Goal: Task Accomplishment & Management: Manage account settings

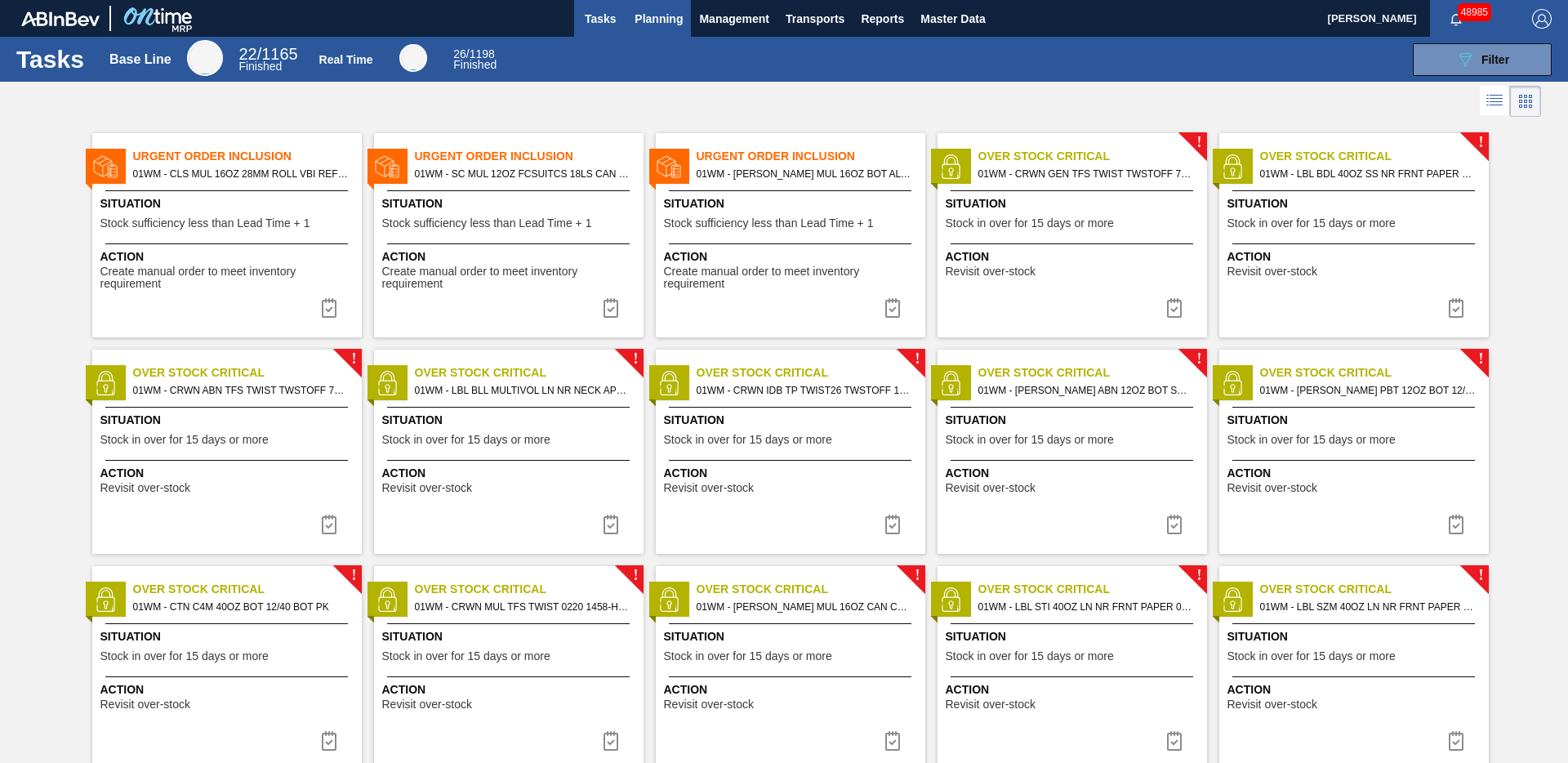
click at [654, 23] on span "Planning" at bounding box center [658, 18] width 48 height 20
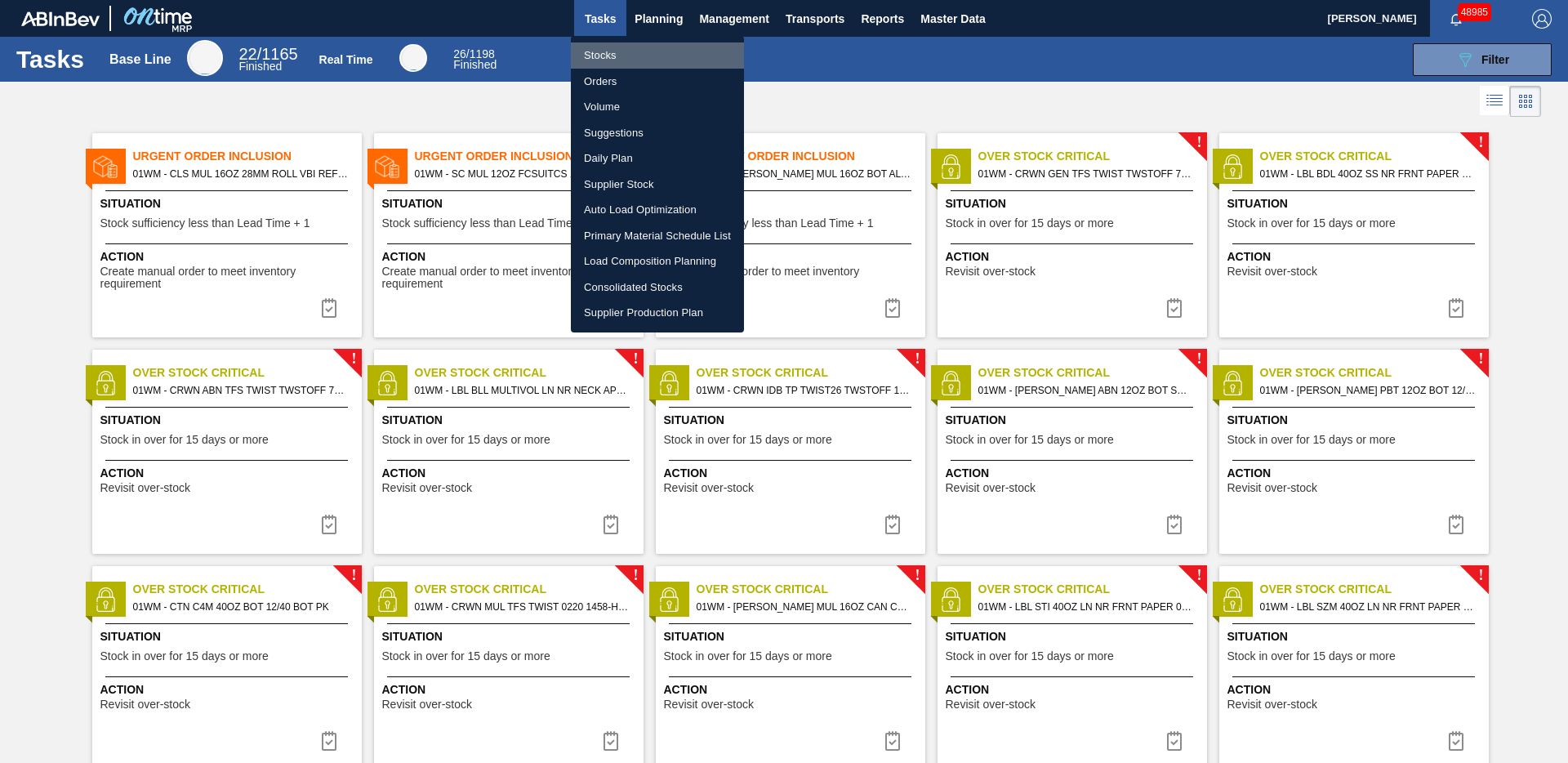
click at [604, 54] on li "Stocks" at bounding box center [657, 56] width 173 height 26
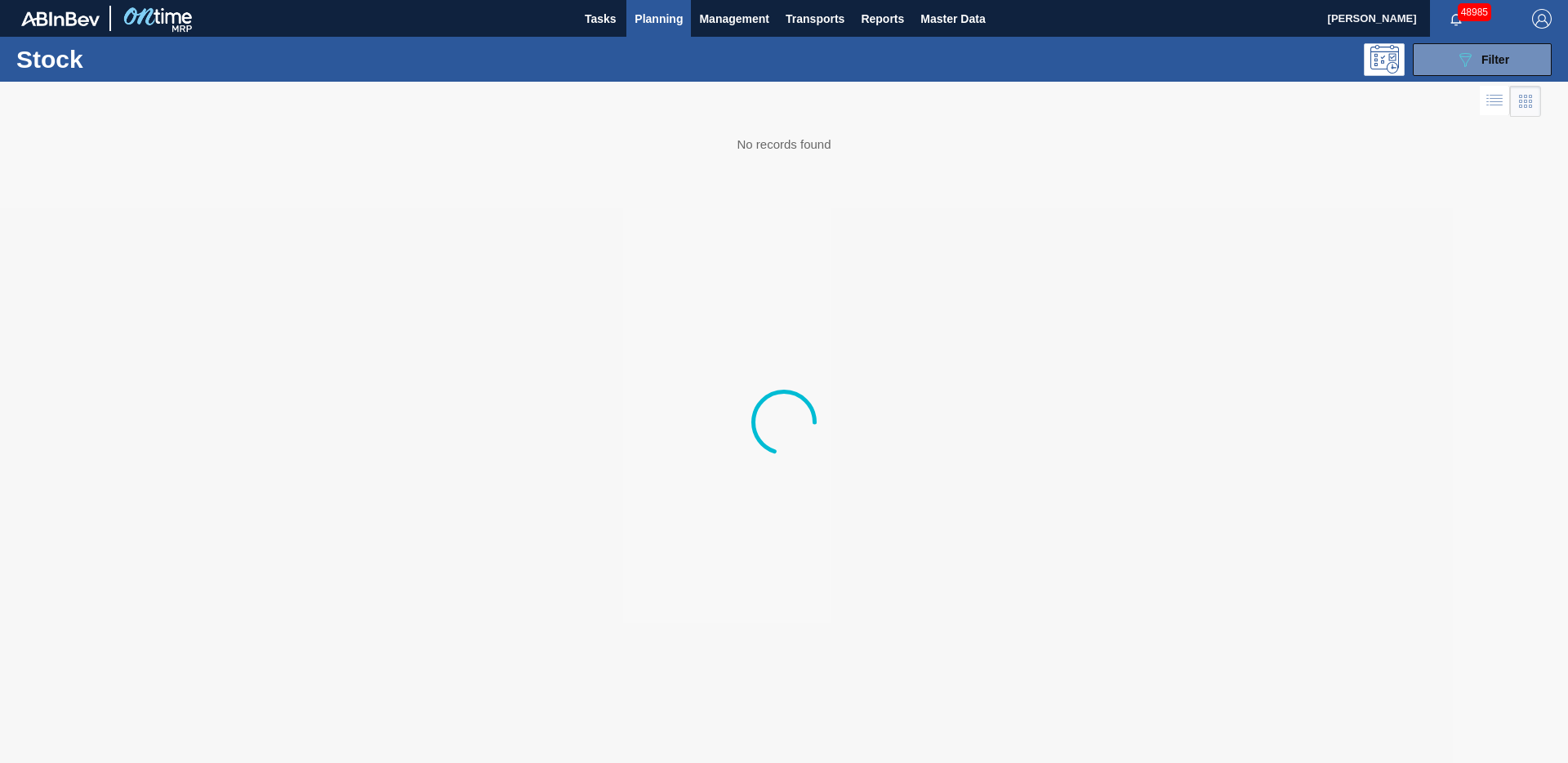
click at [604, 55] on div "089F7B8B-B2A5-4AFE-B5C0-19BA573D28AC Filter" at bounding box center [910, 60] width 1300 height 33
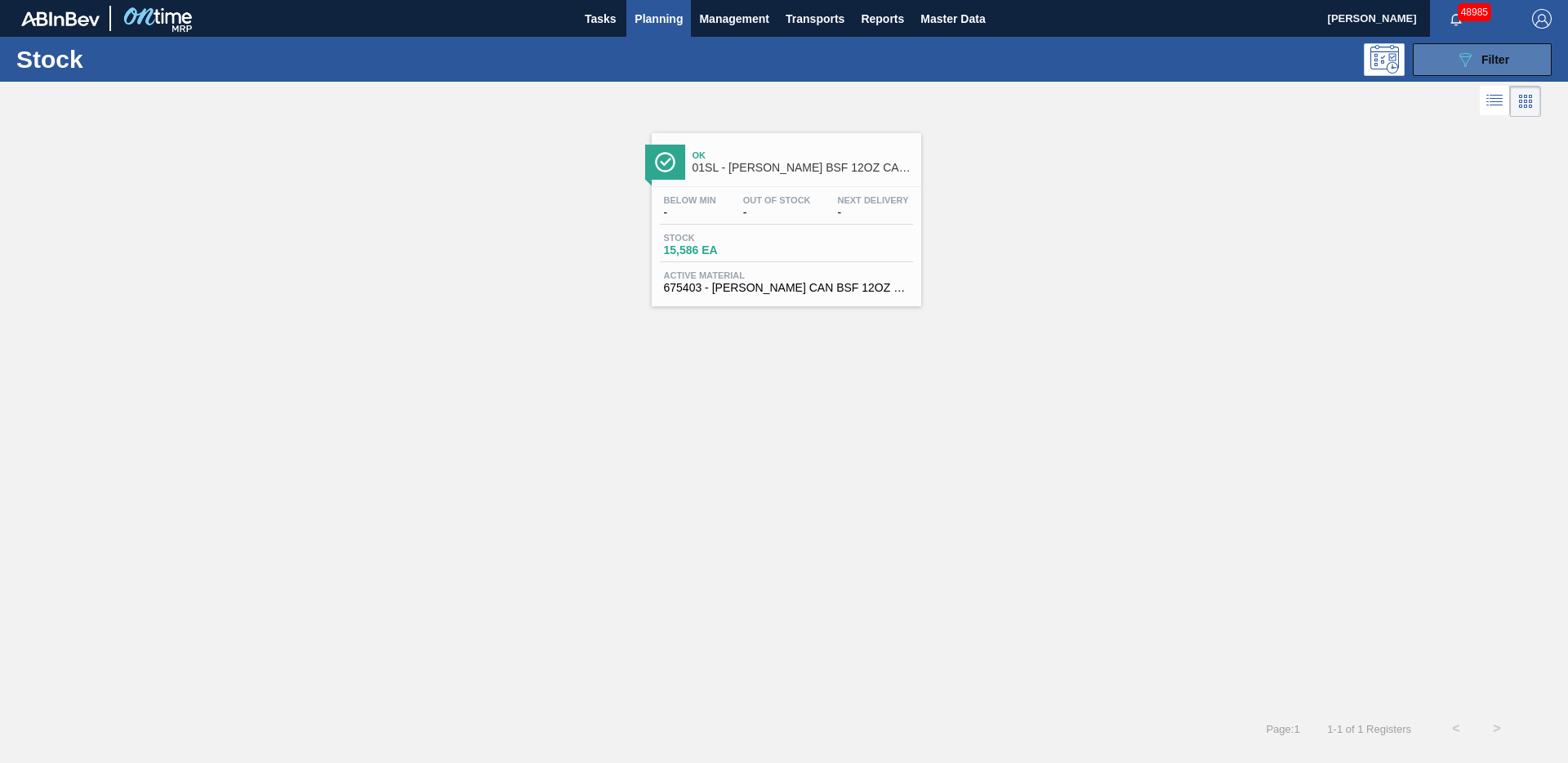
click at [1449, 56] on button "089F7B8B-B2A5-4AFE-B5C0-19BA573D28AC Filter" at bounding box center [1482, 60] width 139 height 33
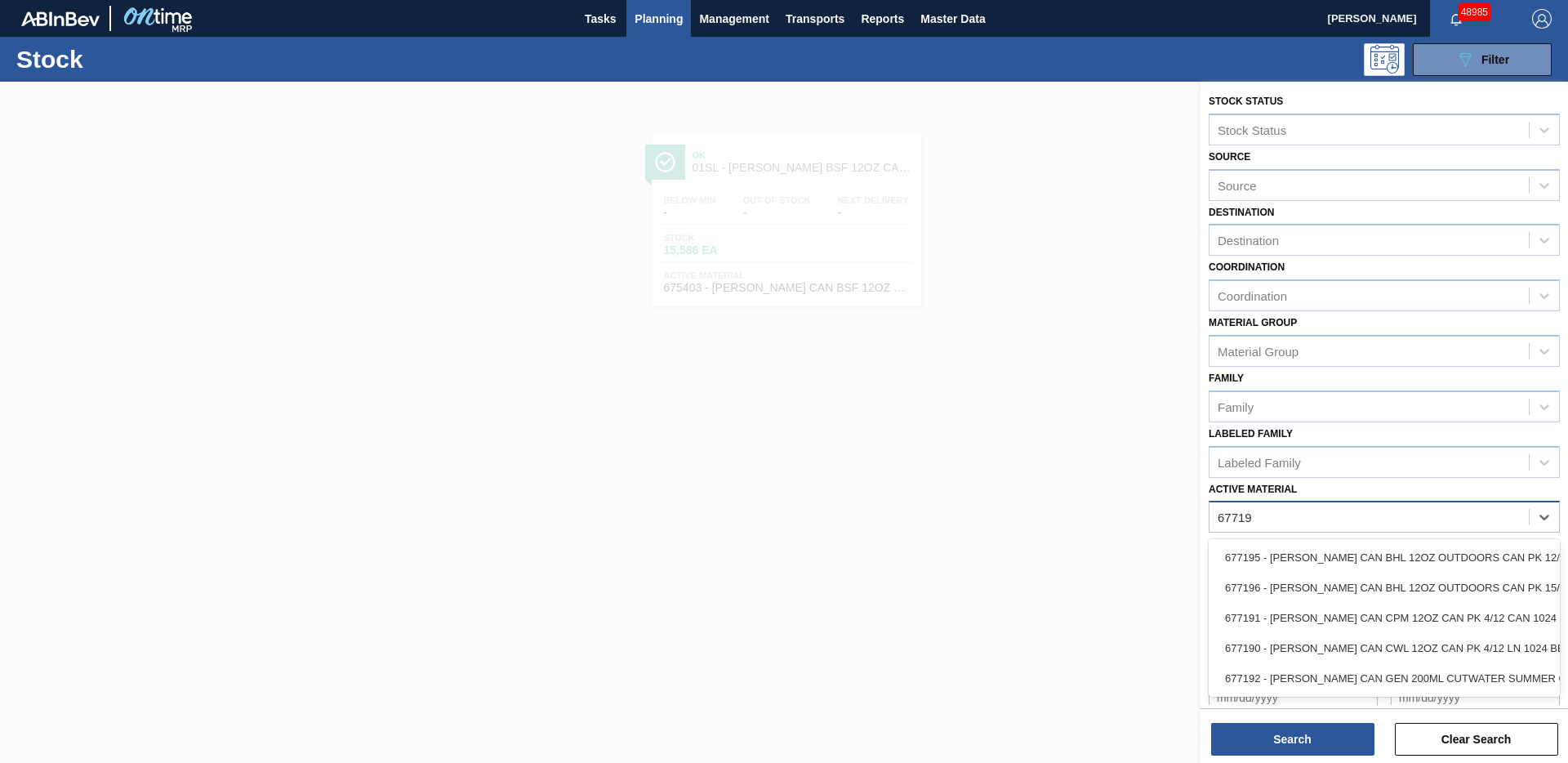
type Material "677190"
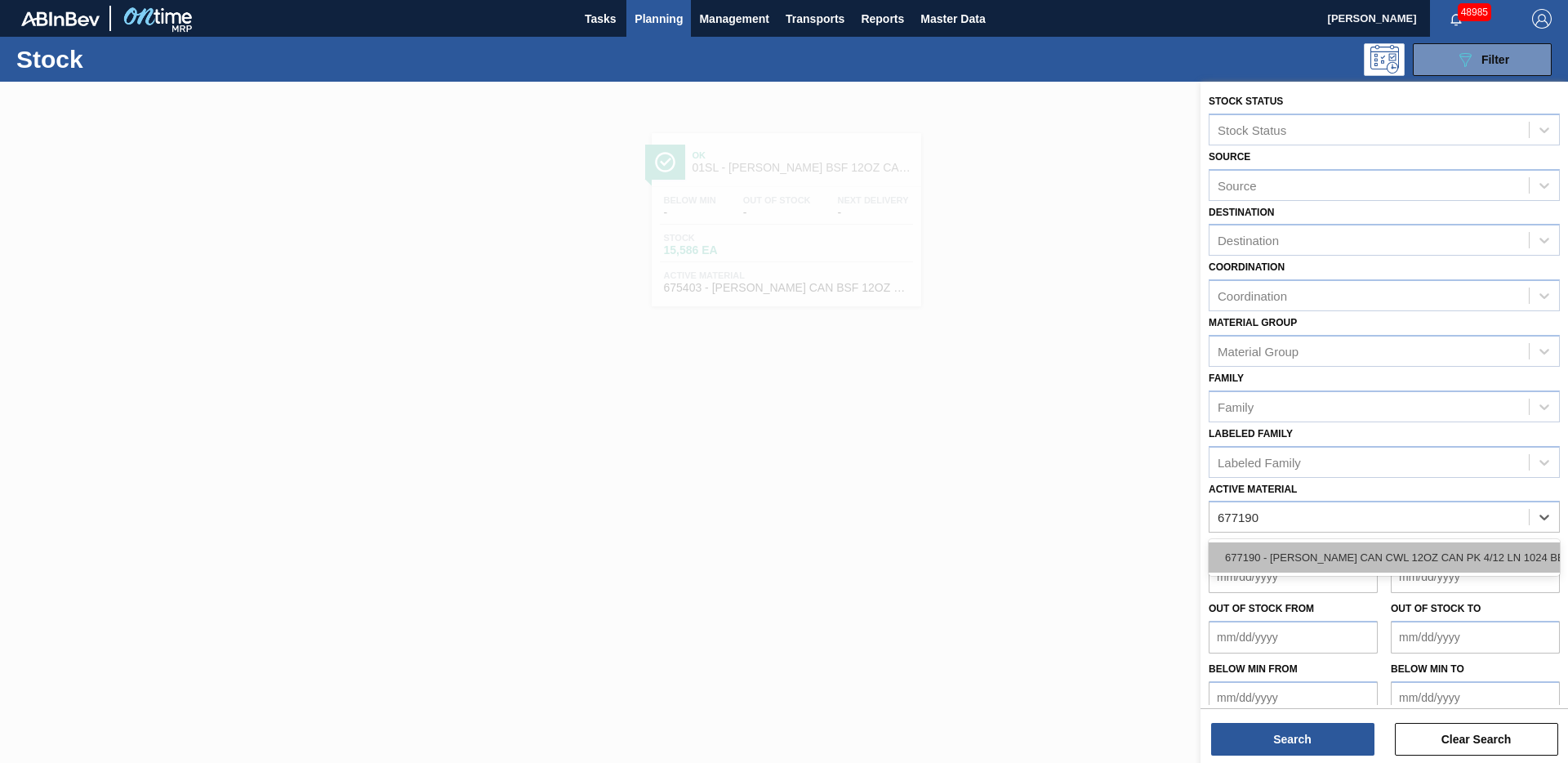
click at [1434, 548] on div "677190 - [PERSON_NAME] CAN CWL 12OZ CAN PK 4/12 LN 1024 BE" at bounding box center [1384, 557] width 351 height 30
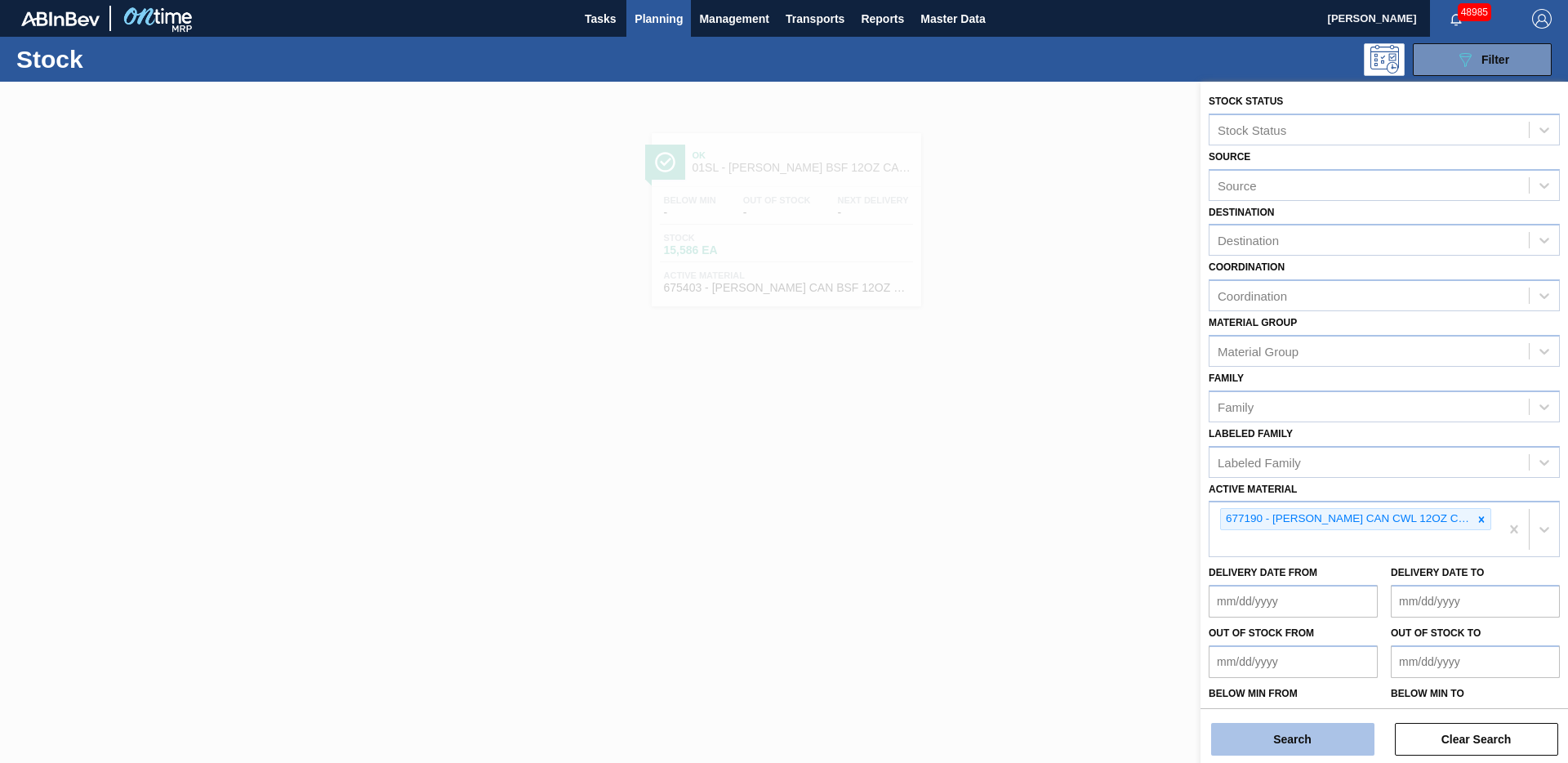
click at [1298, 746] on button "Search" at bounding box center [1293, 740] width 163 height 33
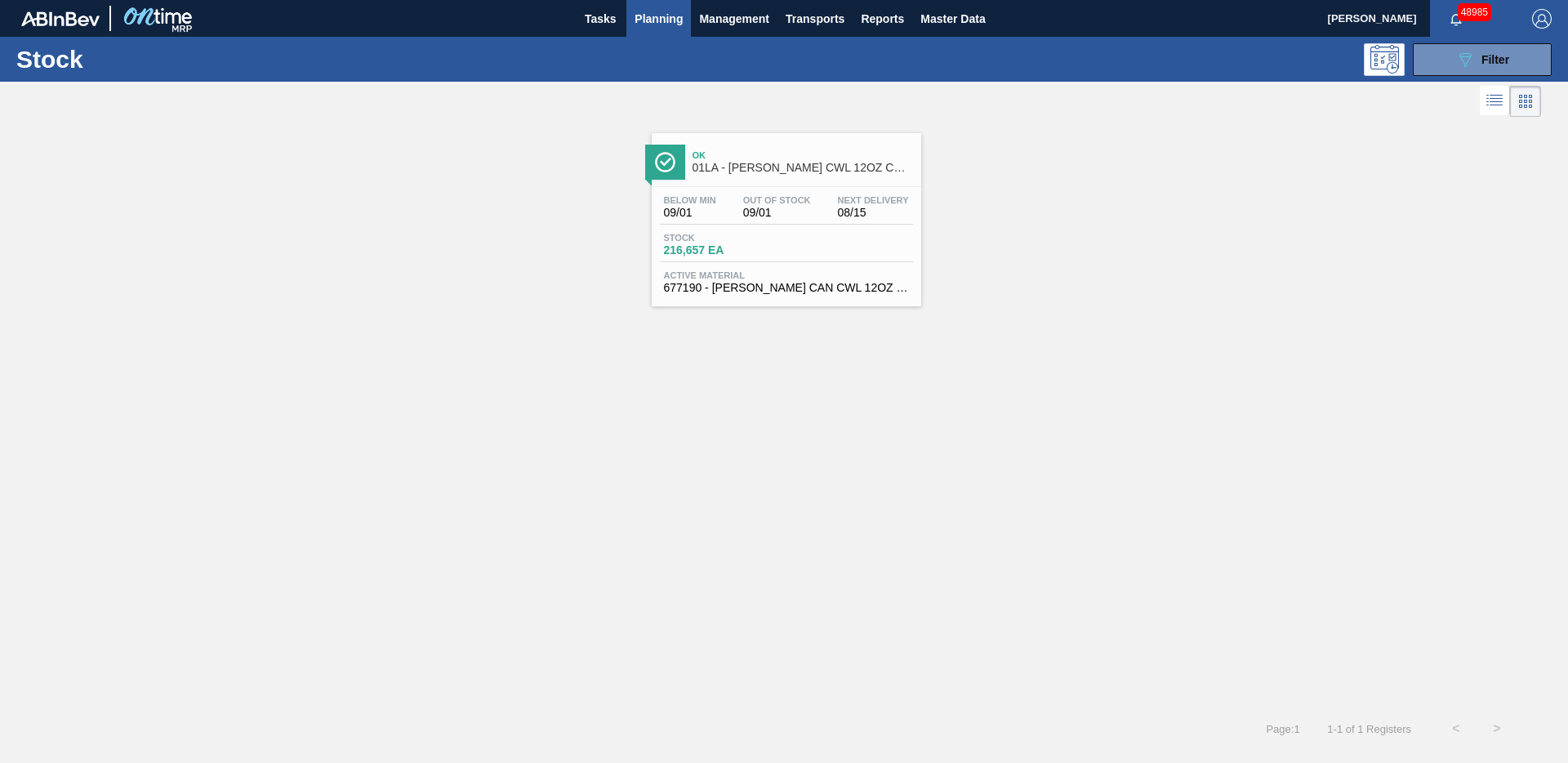
click at [773, 179] on div "Ok 01LA - [PERSON_NAME] CWL 12OZ CAN 4/12 CAN PACK" at bounding box center [803, 162] width 221 height 36
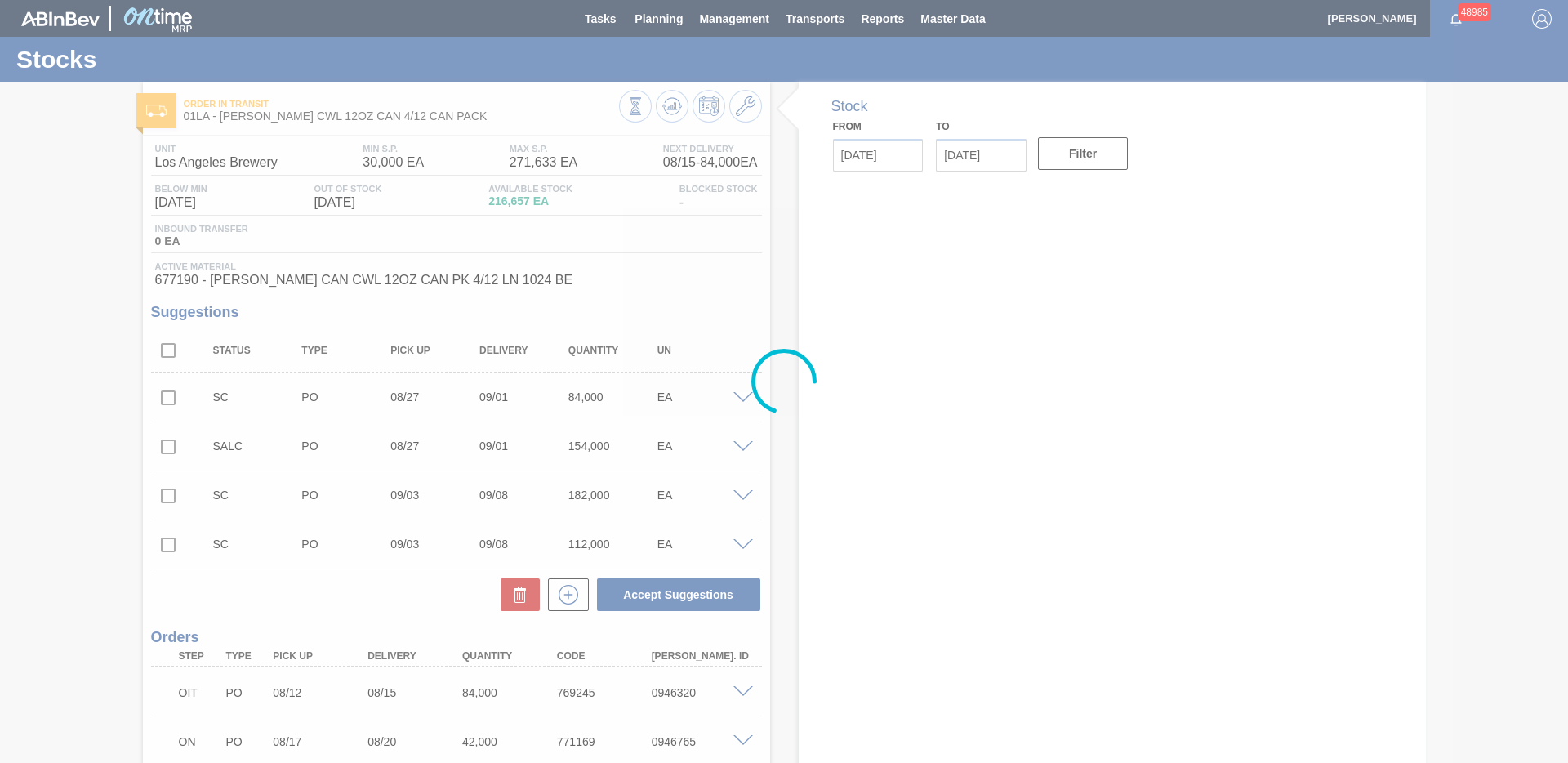
click at [743, 108] on div at bounding box center [784, 382] width 1568 height 763
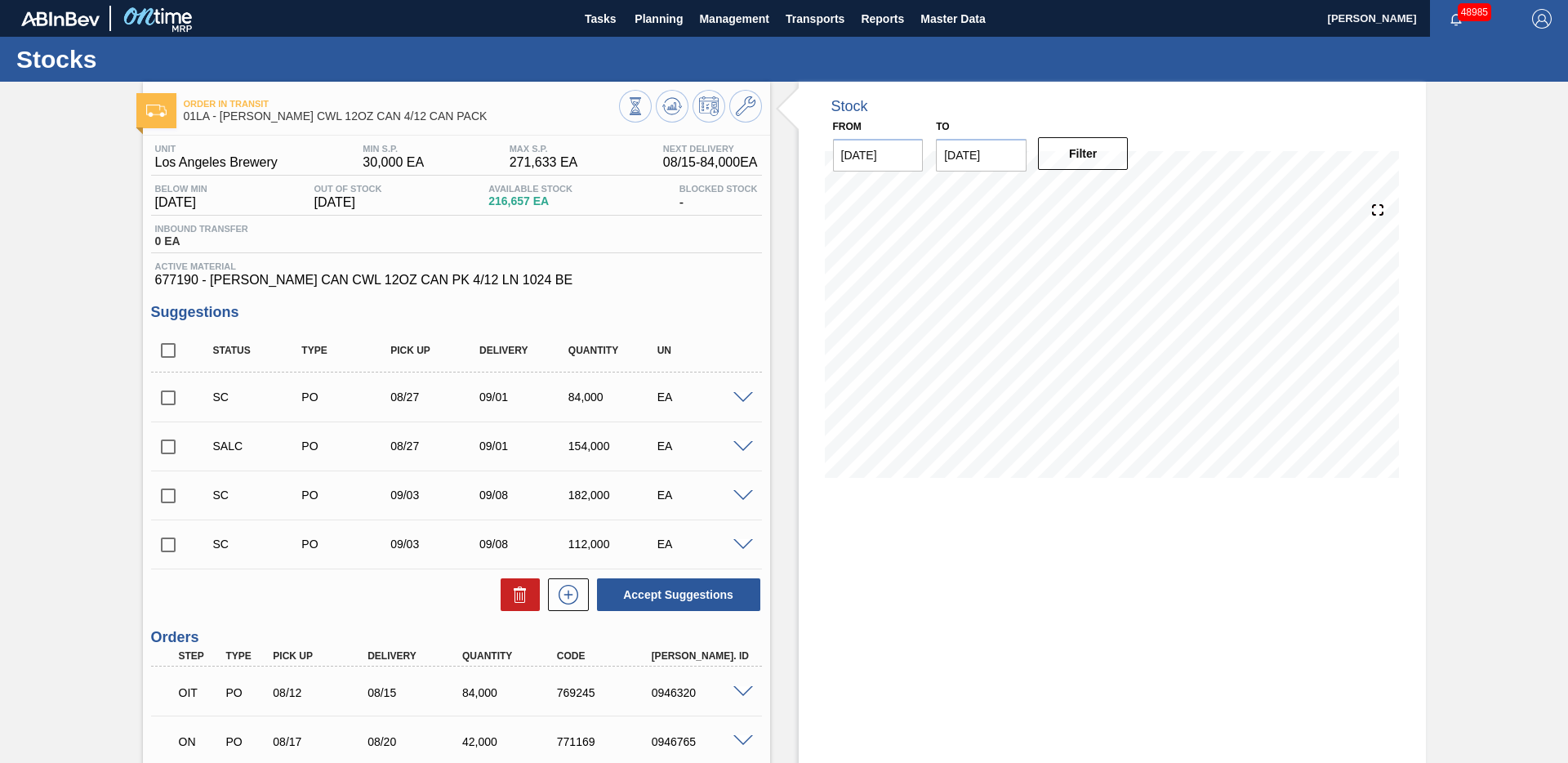
click at [743, 108] on icon at bounding box center [745, 106] width 20 height 20
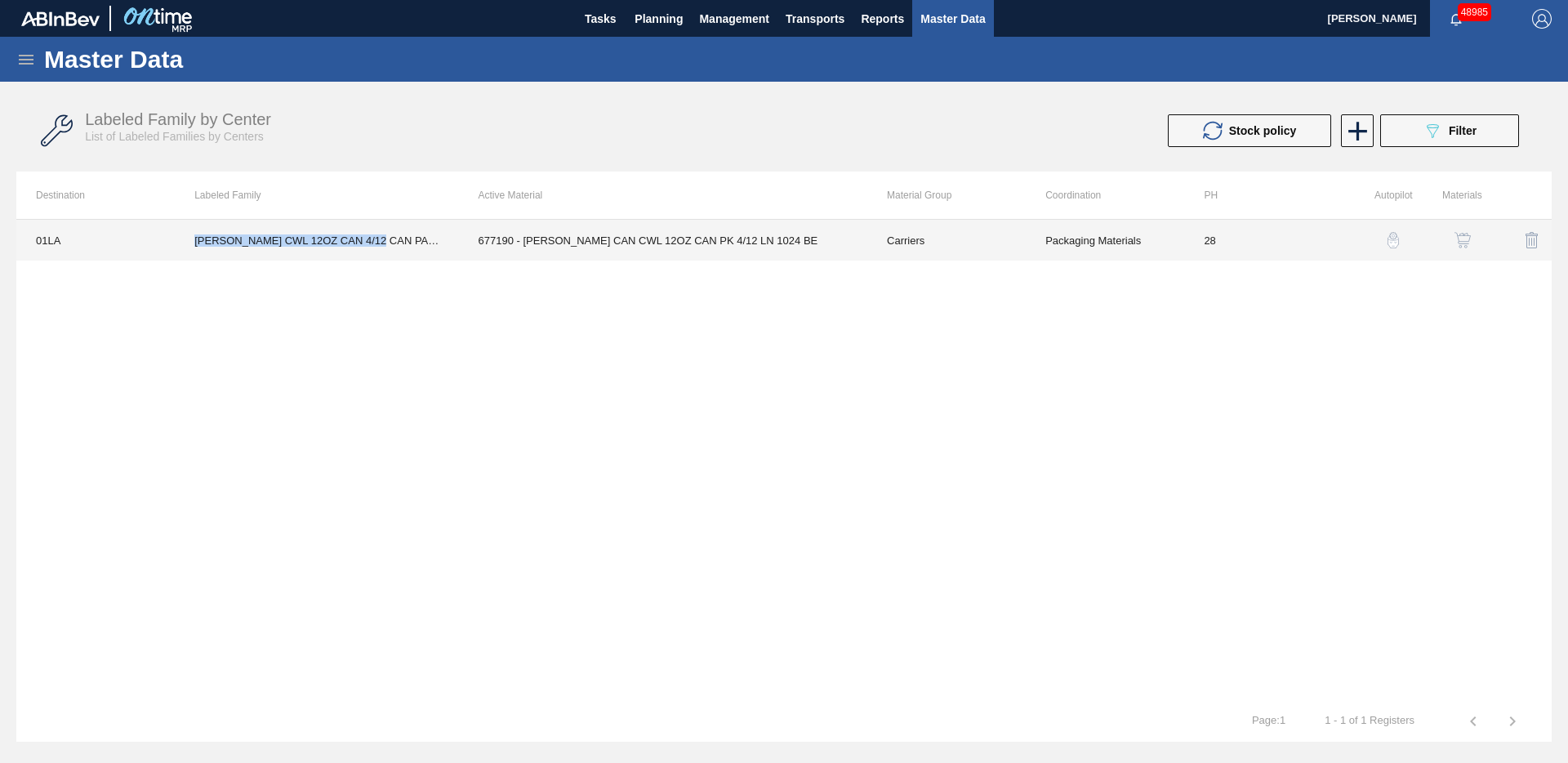
drag, startPoint x: 195, startPoint y: 238, endPoint x: 386, endPoint y: 249, distance: 191.3
click at [386, 249] on td "[PERSON_NAME] CWL 12OZ CAN 4/12 CAN PACK" at bounding box center [316, 240] width 283 height 41
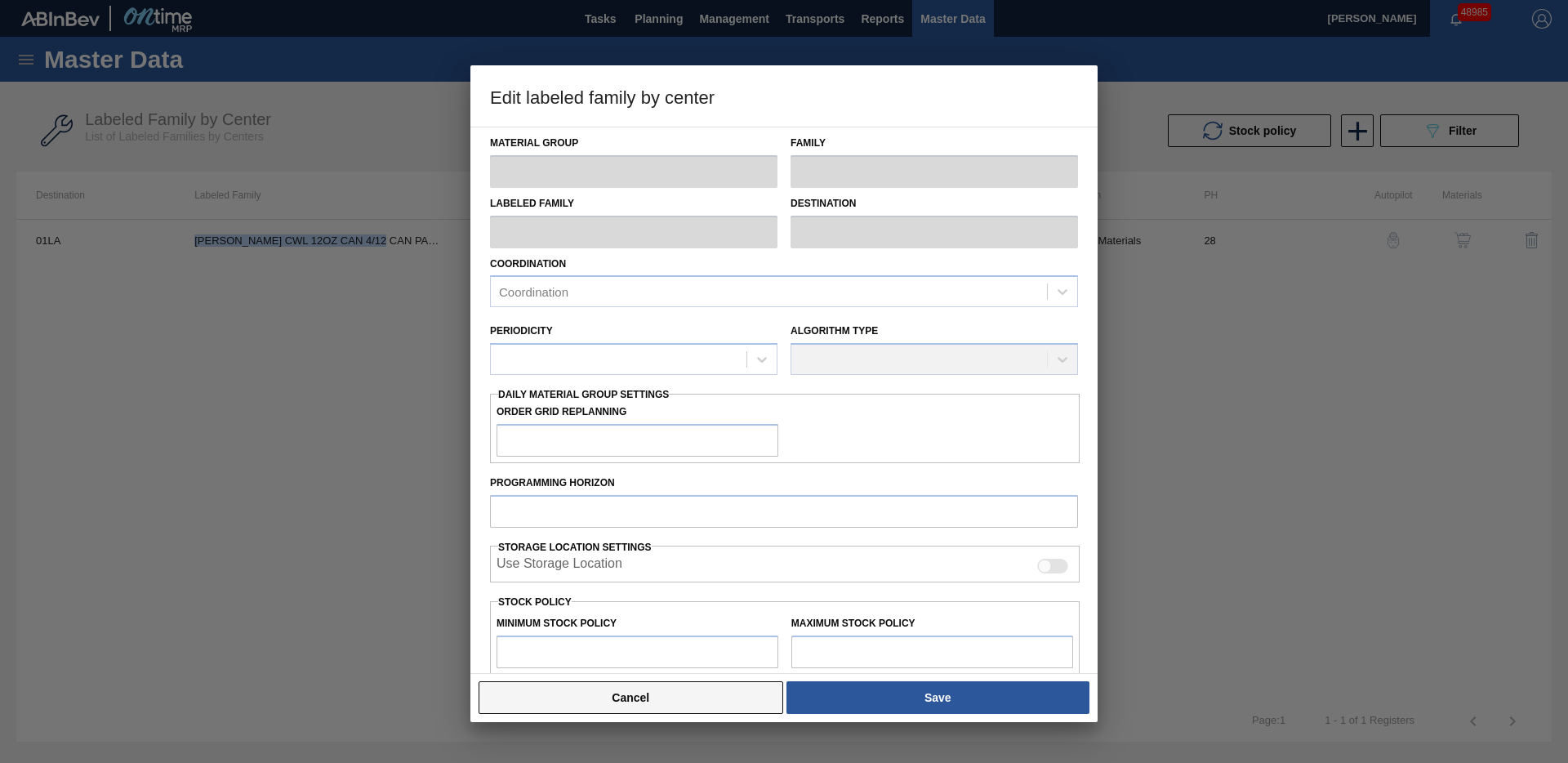
type input "Carriers"
type input "Can Carriers"
type input "[PERSON_NAME] CWL 12OZ CAN 4/12 CAN PACK"
type input "01LA - Los Angeles Brewery"
type input "28"
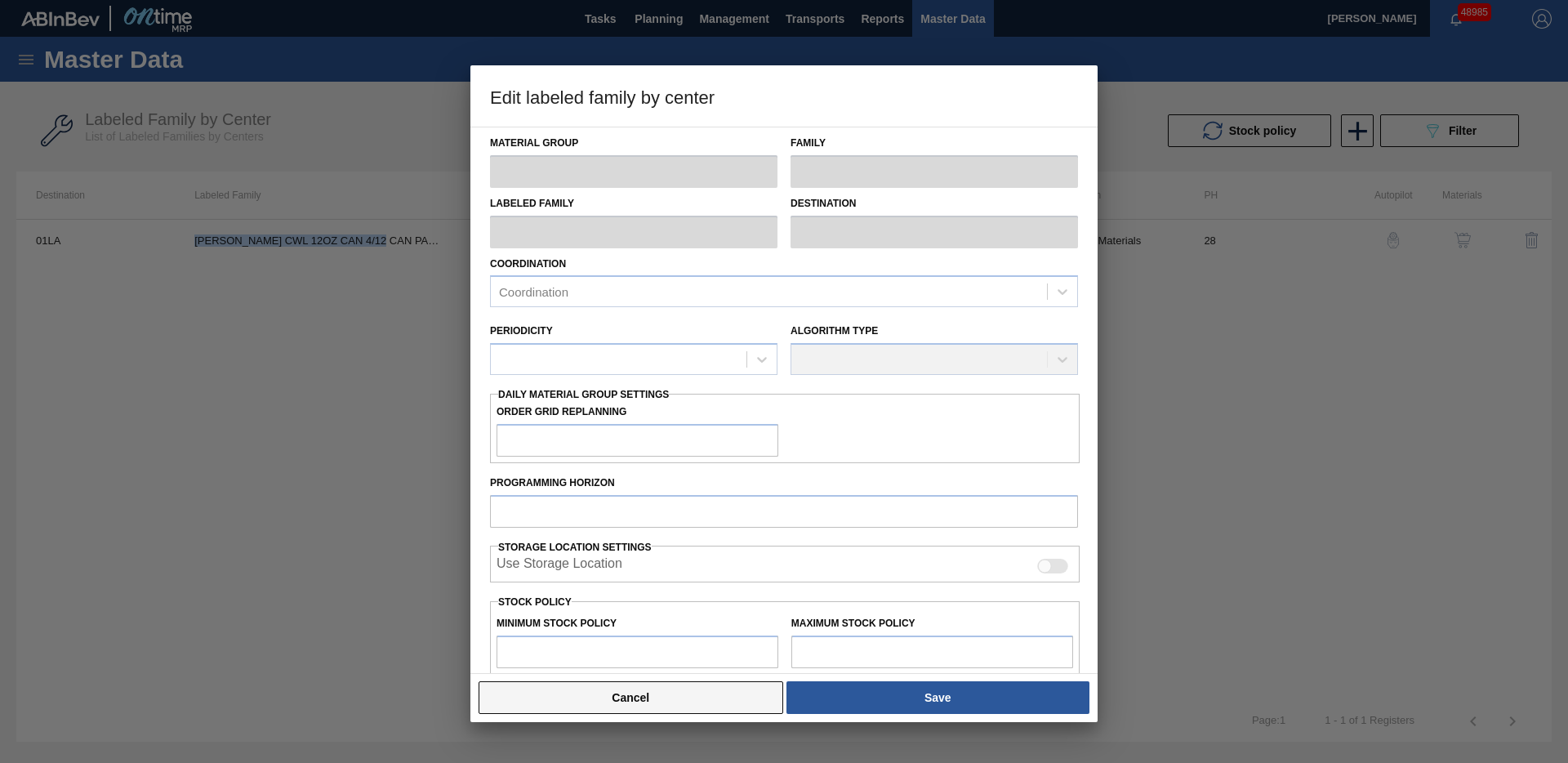
type input "30,000"
type input "271,633"
type input "0"
type input "30,000"
checkbox input "true"
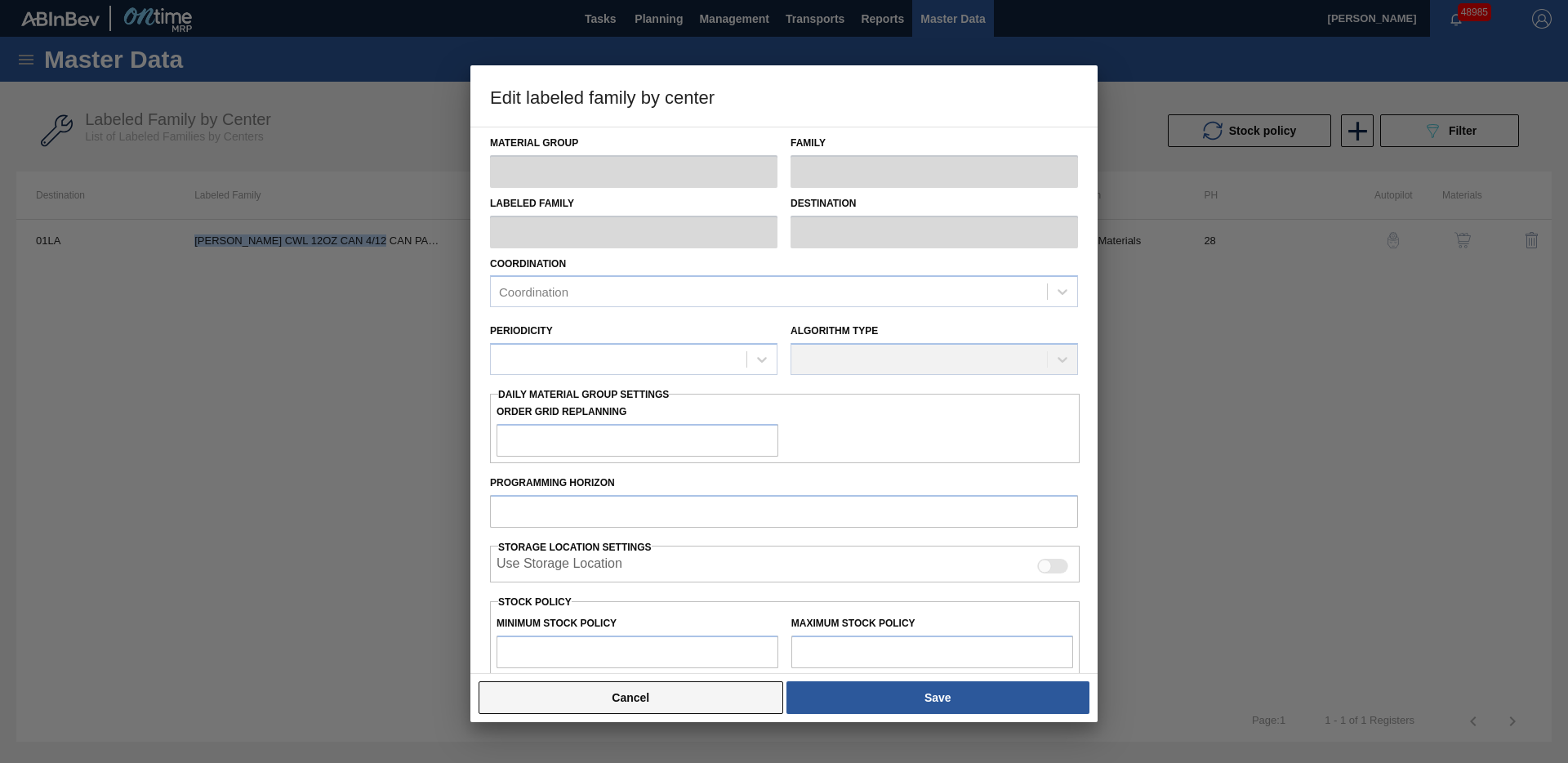
checkbox input "true"
click at [572, 688] on button "Cancel" at bounding box center [631, 698] width 305 height 33
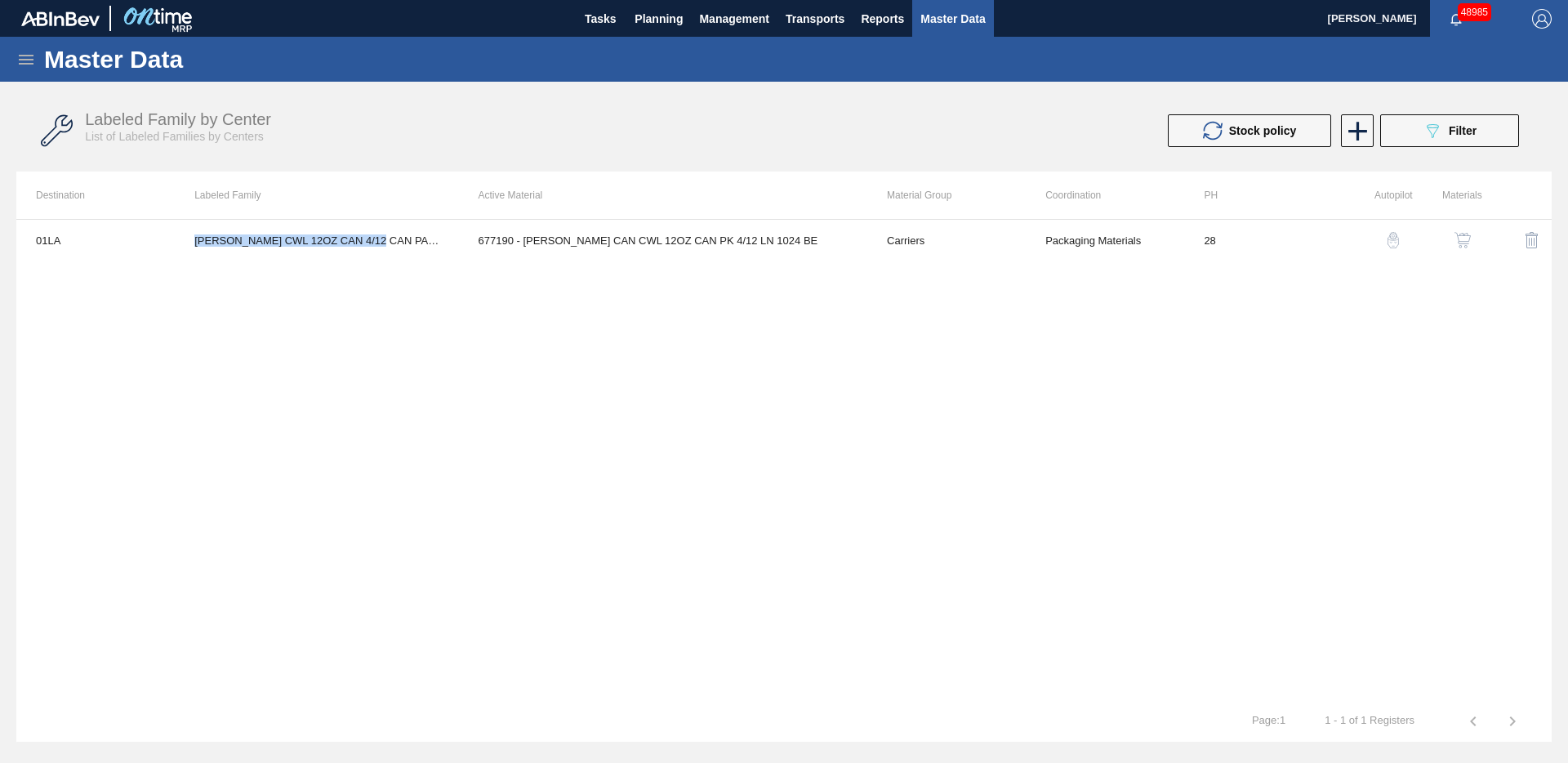
copy td "[PERSON_NAME] CWL 12OZ CAN 4/12 CAN PACK"
click at [1370, 134] on icon at bounding box center [1358, 131] width 32 height 32
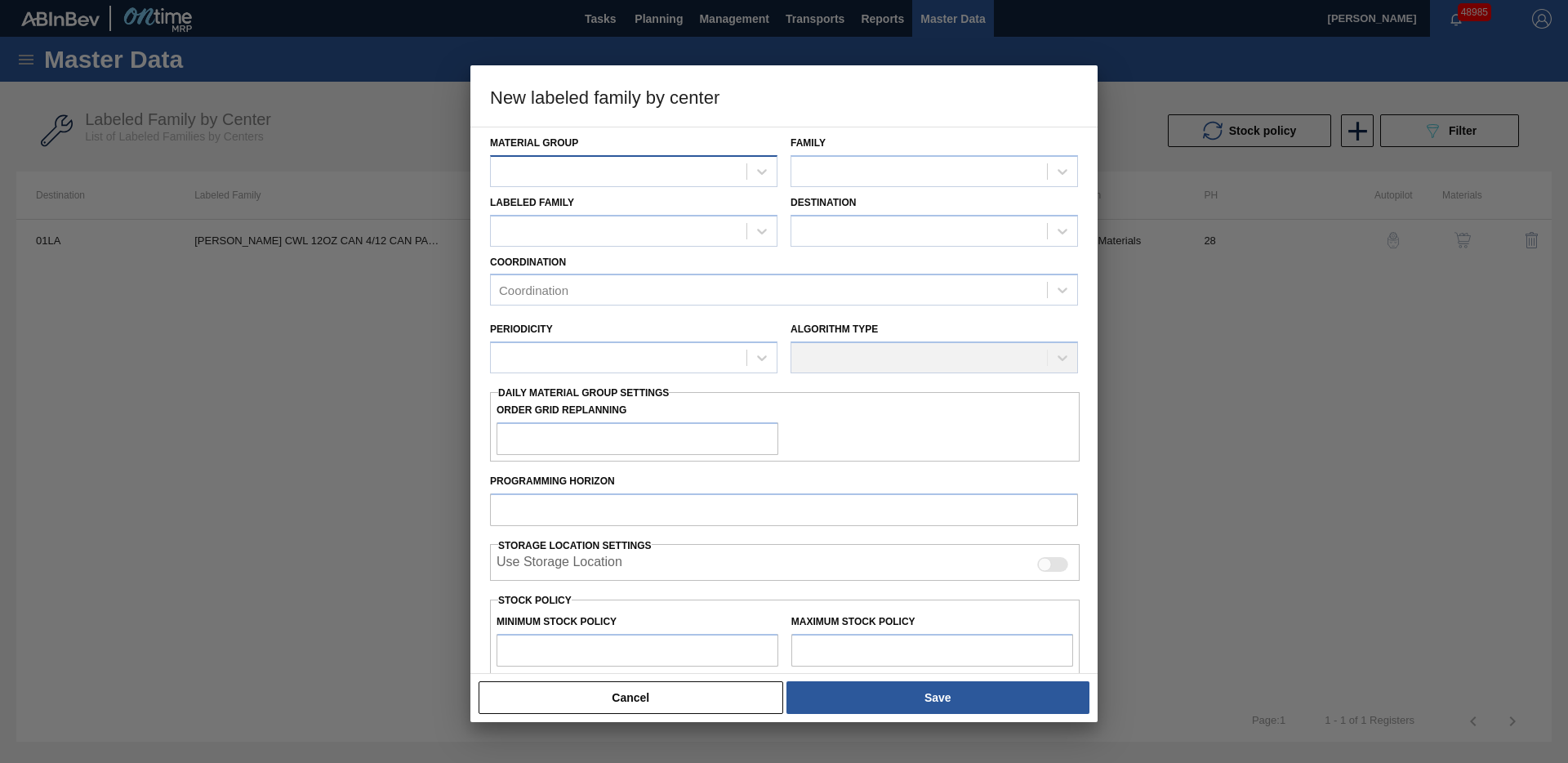
click at [682, 177] on div at bounding box center [619, 170] width 255 height 23
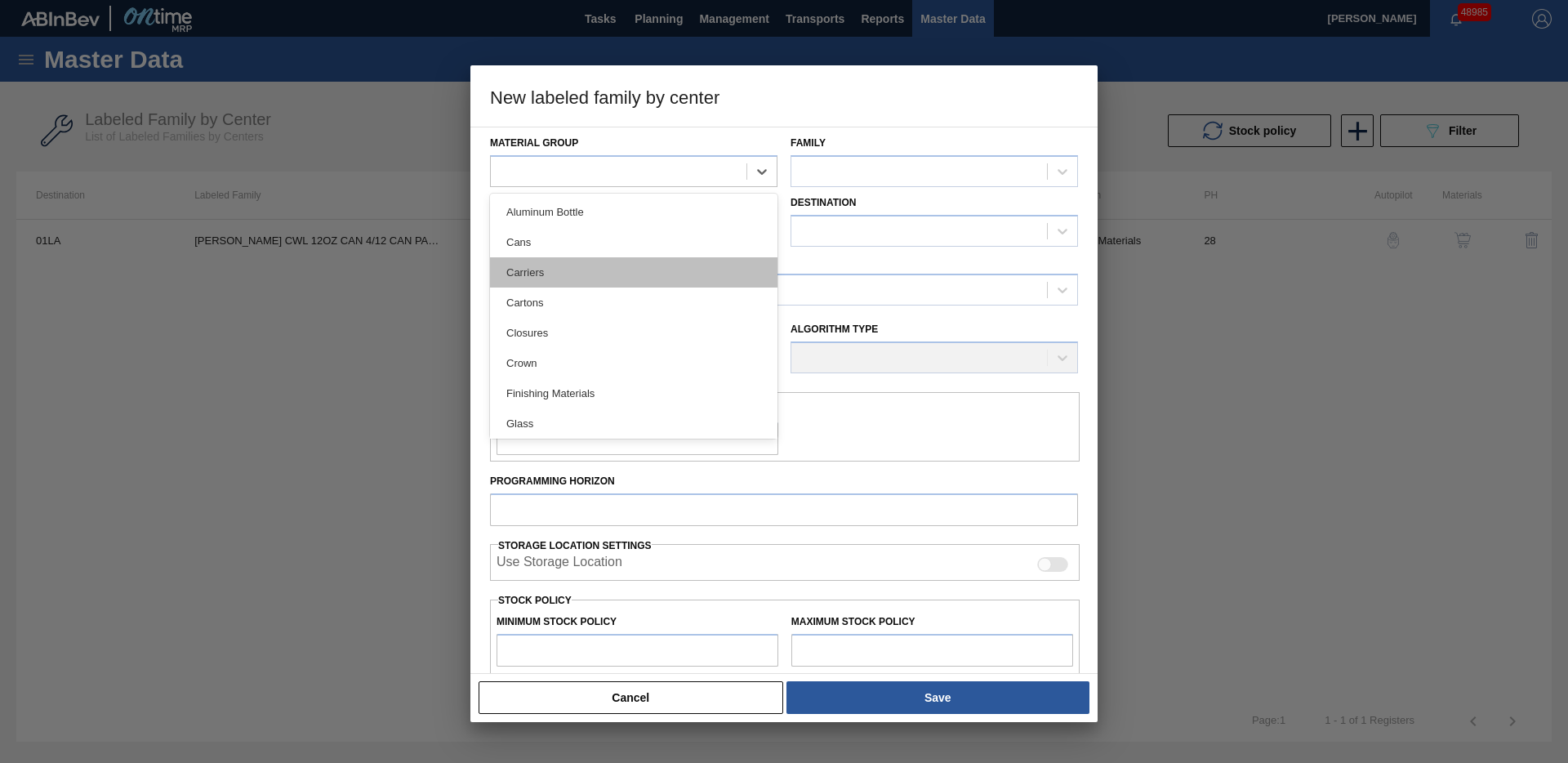
click at [629, 271] on div "Carriers" at bounding box center [633, 272] width 288 height 30
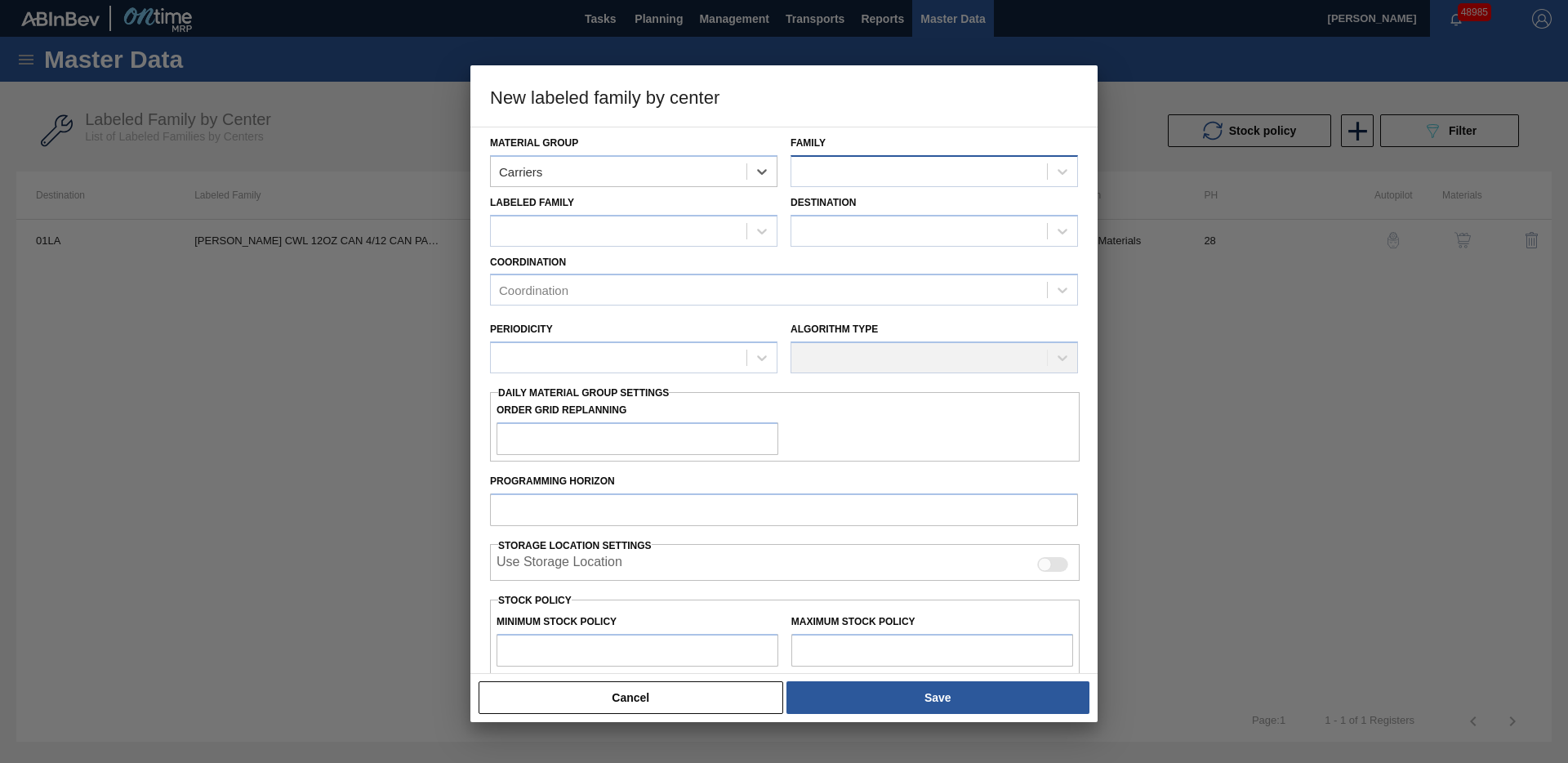
click at [818, 178] on div at bounding box center [919, 170] width 255 height 23
click at [837, 234] on div "Can Carriers" at bounding box center [934, 242] width 288 height 30
click at [669, 229] on div at bounding box center [619, 230] width 255 height 23
paste Family "[PERSON_NAME] CWL 12OZ CAN 4/12 CAN PACK"
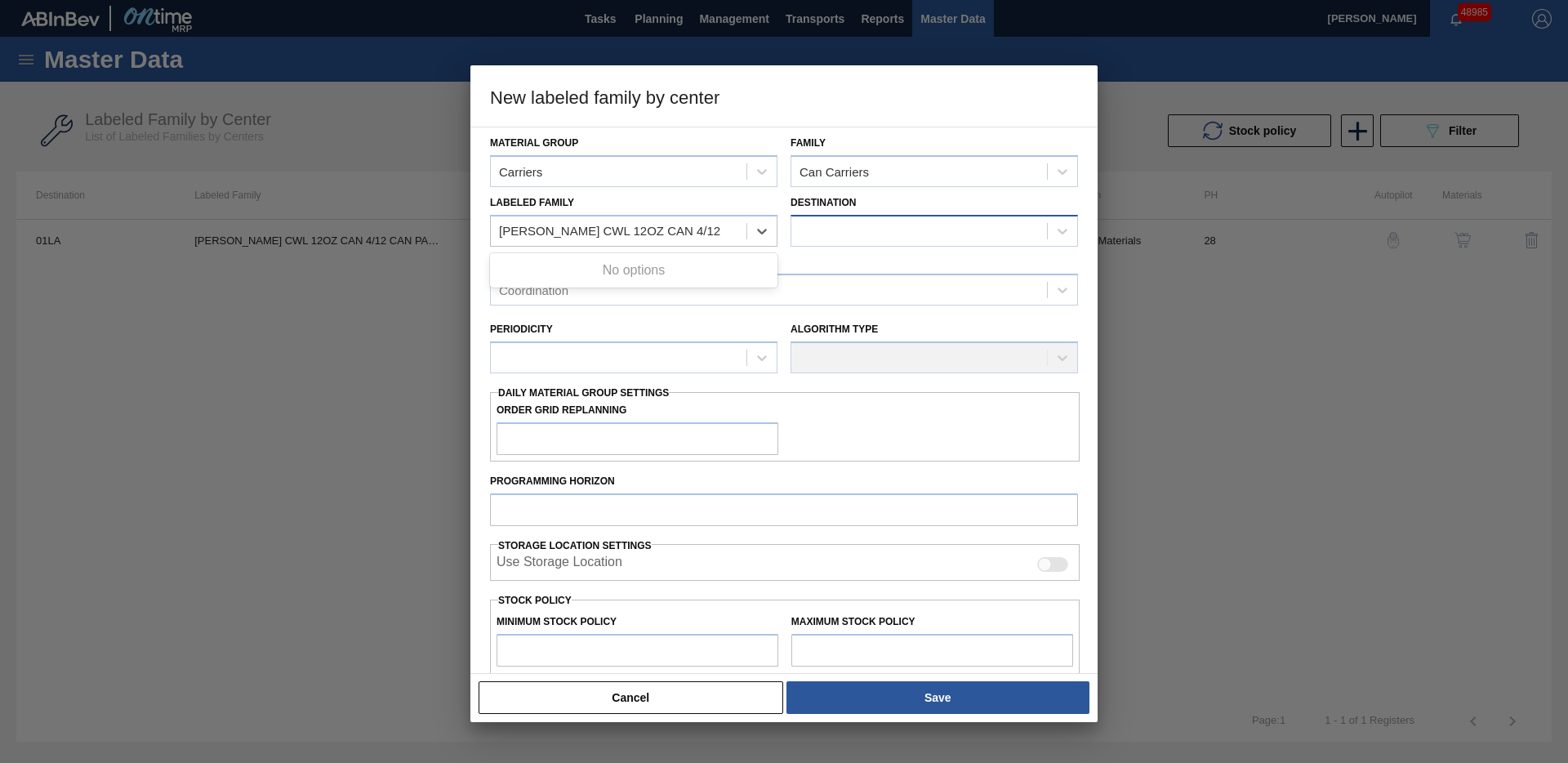
type Family "[PERSON_NAME] CWL 12OZ CAN 4/12 CAN PACK"
click at [892, 230] on div at bounding box center [919, 230] width 255 height 23
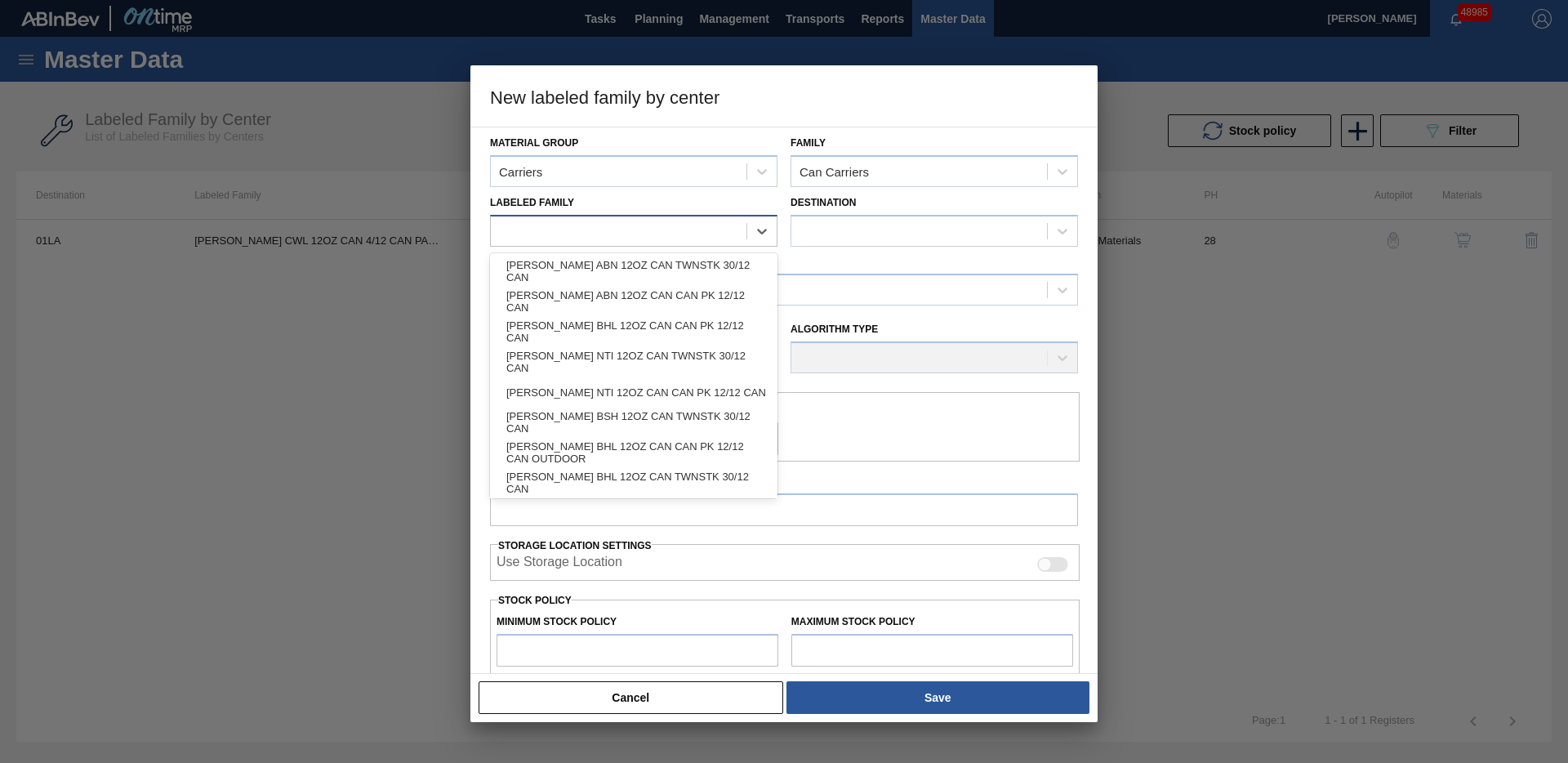
click at [669, 229] on div at bounding box center [619, 230] width 255 height 23
paste Family "[PERSON_NAME] CWL 12OZ CAN 4/12 CAN PACK"
type Family "[PERSON_NAME] CWL 12OZ CAN 4/12 CAN PACK"
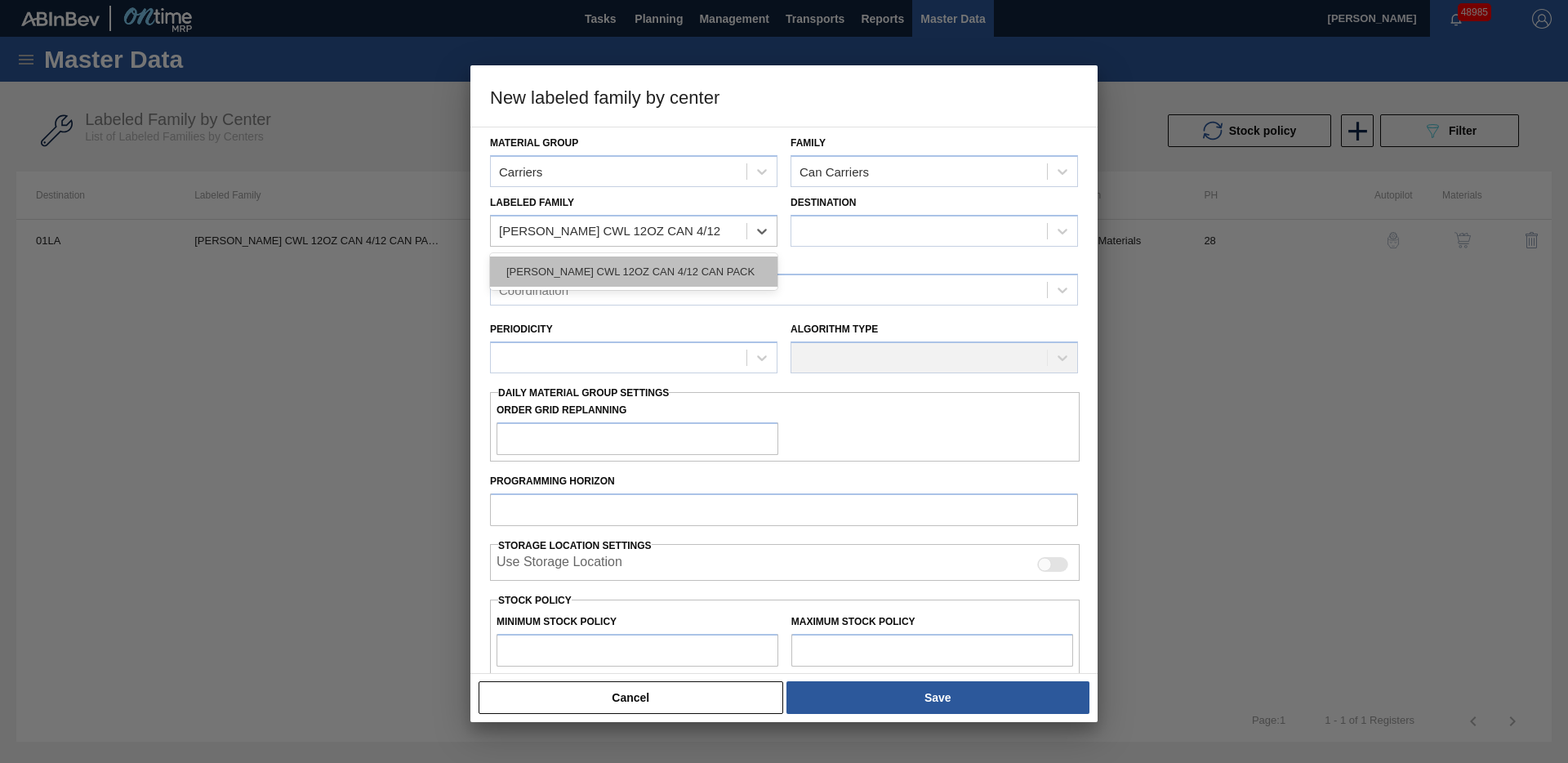
click at [633, 268] on div "[PERSON_NAME] CWL 12OZ CAN 4/12 CAN PACK" at bounding box center [633, 271] width 288 height 30
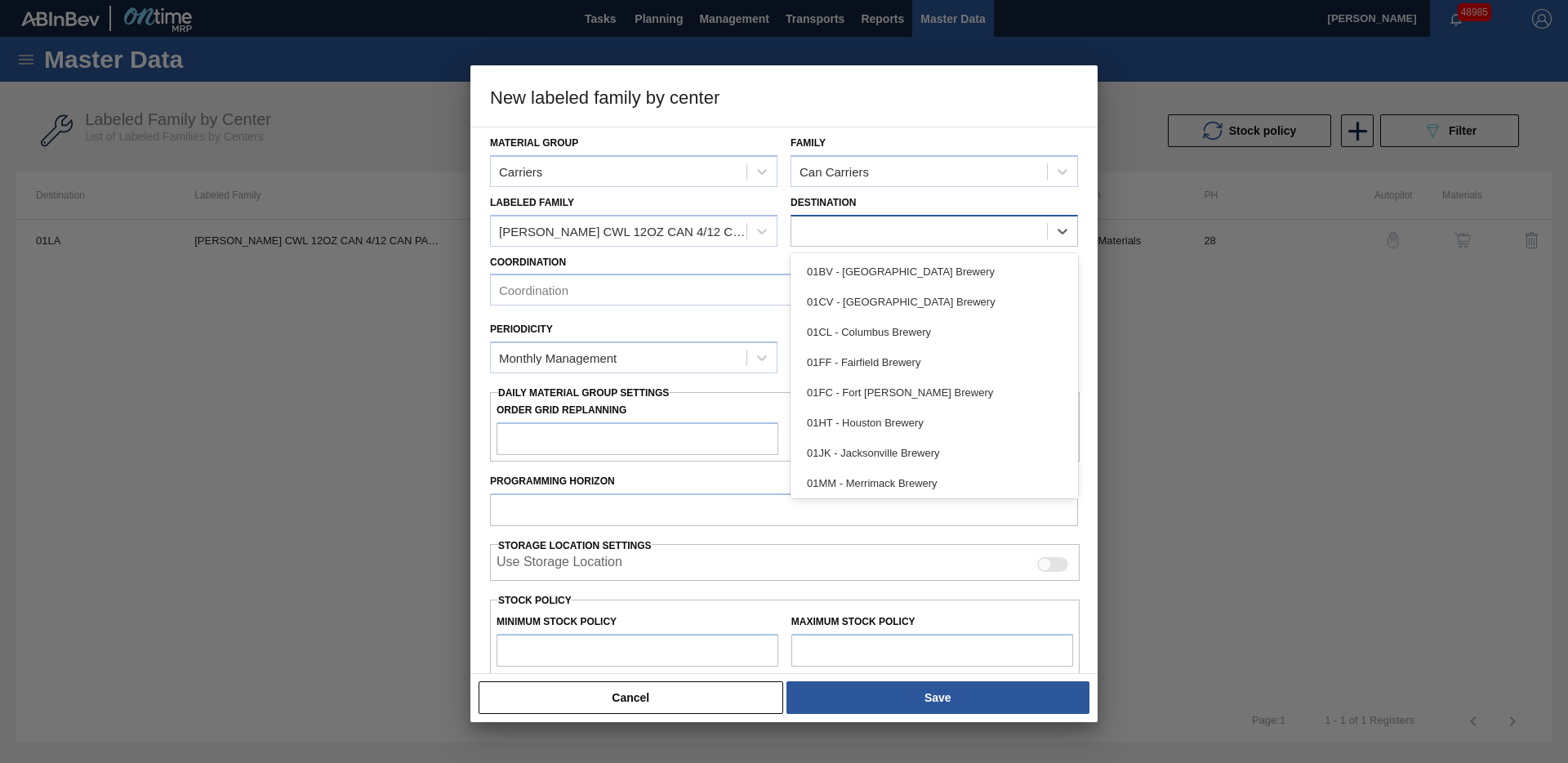
click at [831, 237] on div at bounding box center [919, 230] width 255 height 23
drag, startPoint x: 850, startPoint y: 269, endPoint x: 720, endPoint y: 283, distance: 130.8
click at [849, 269] on div "01BV - [GEOGRAPHIC_DATA] Brewery" at bounding box center [934, 271] width 288 height 30
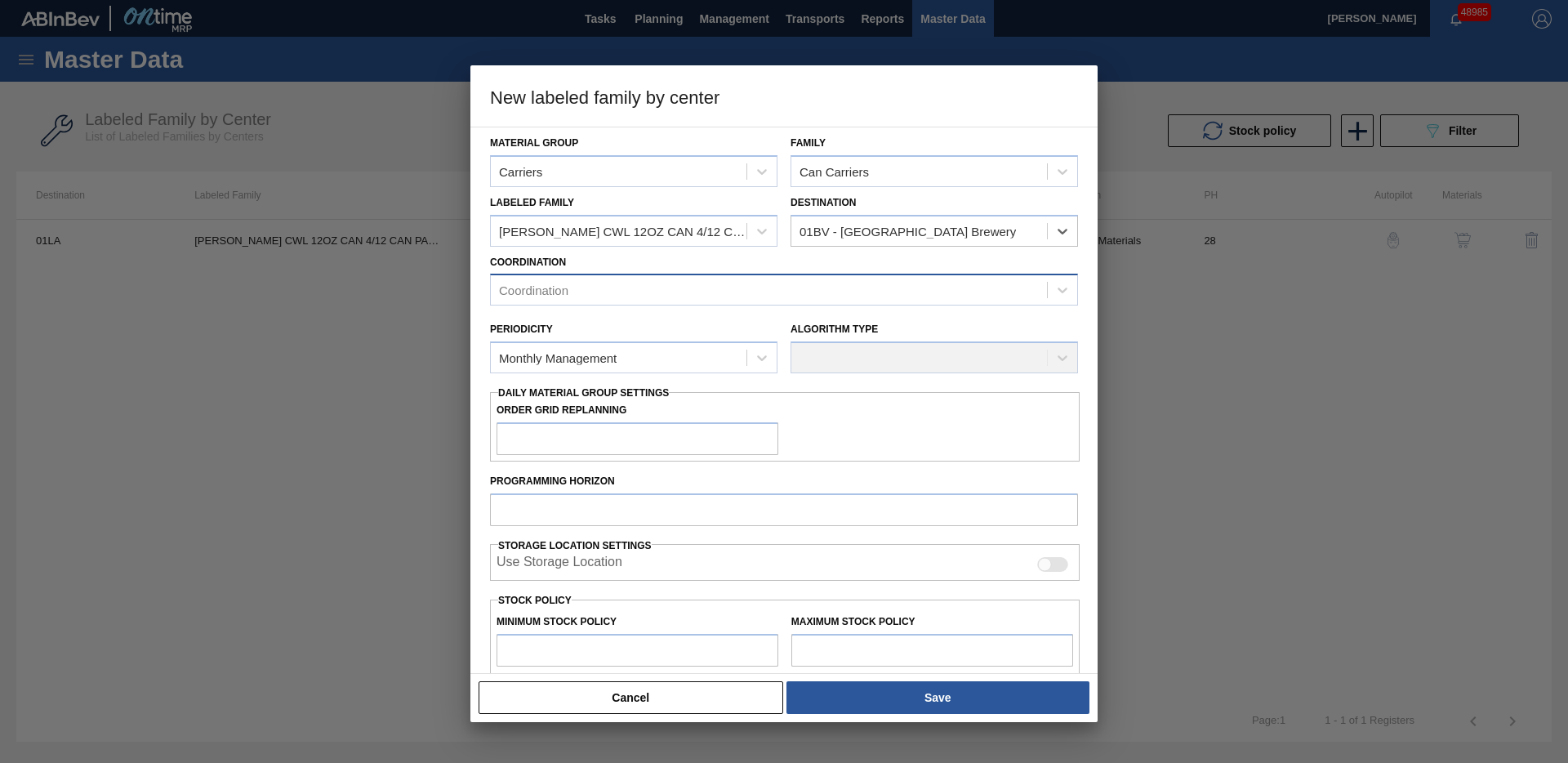
click at [675, 283] on div "Coordination" at bounding box center [769, 290] width 556 height 23
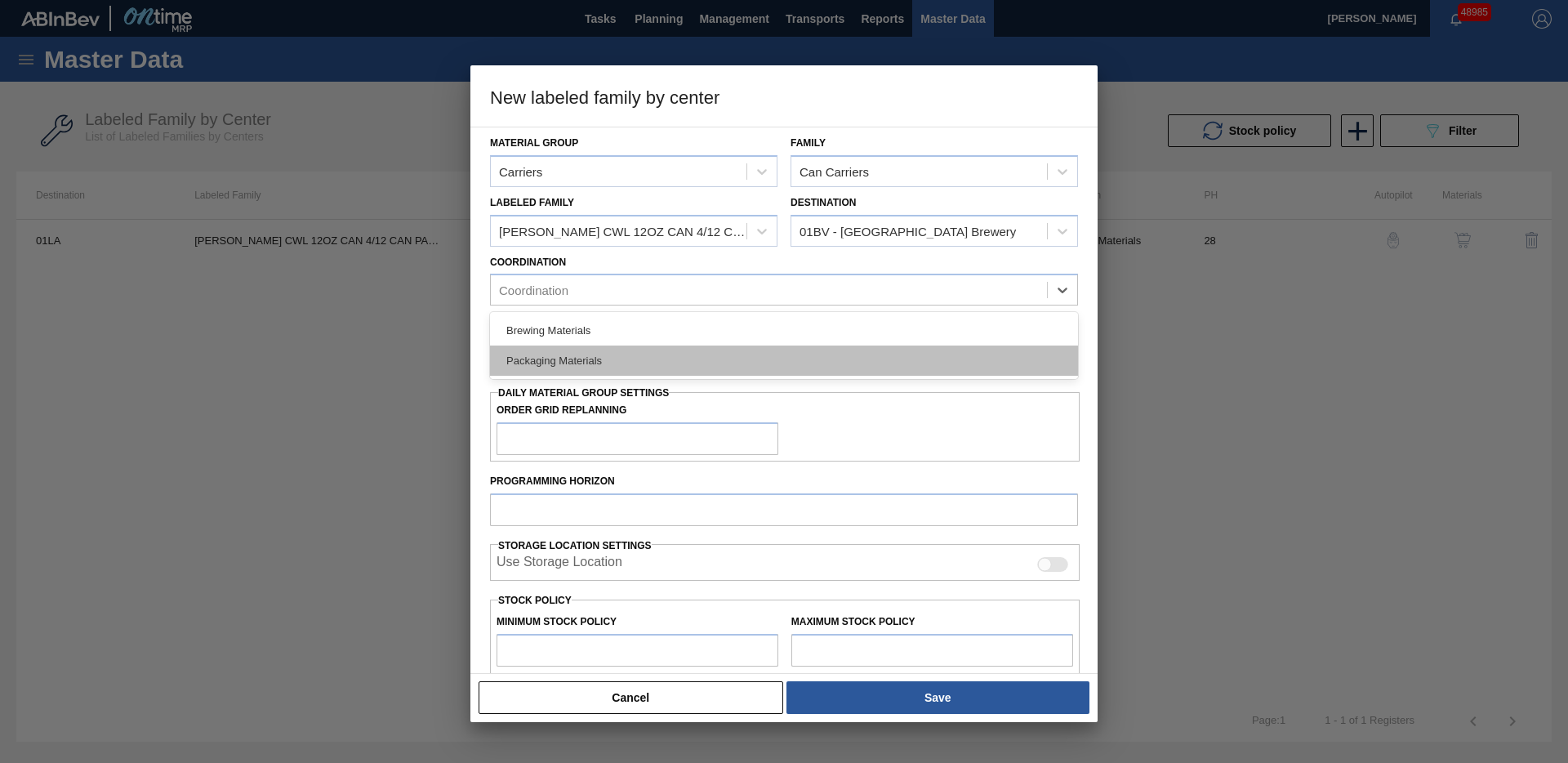
click at [606, 357] on div "Packaging Materials" at bounding box center [784, 361] width 588 height 30
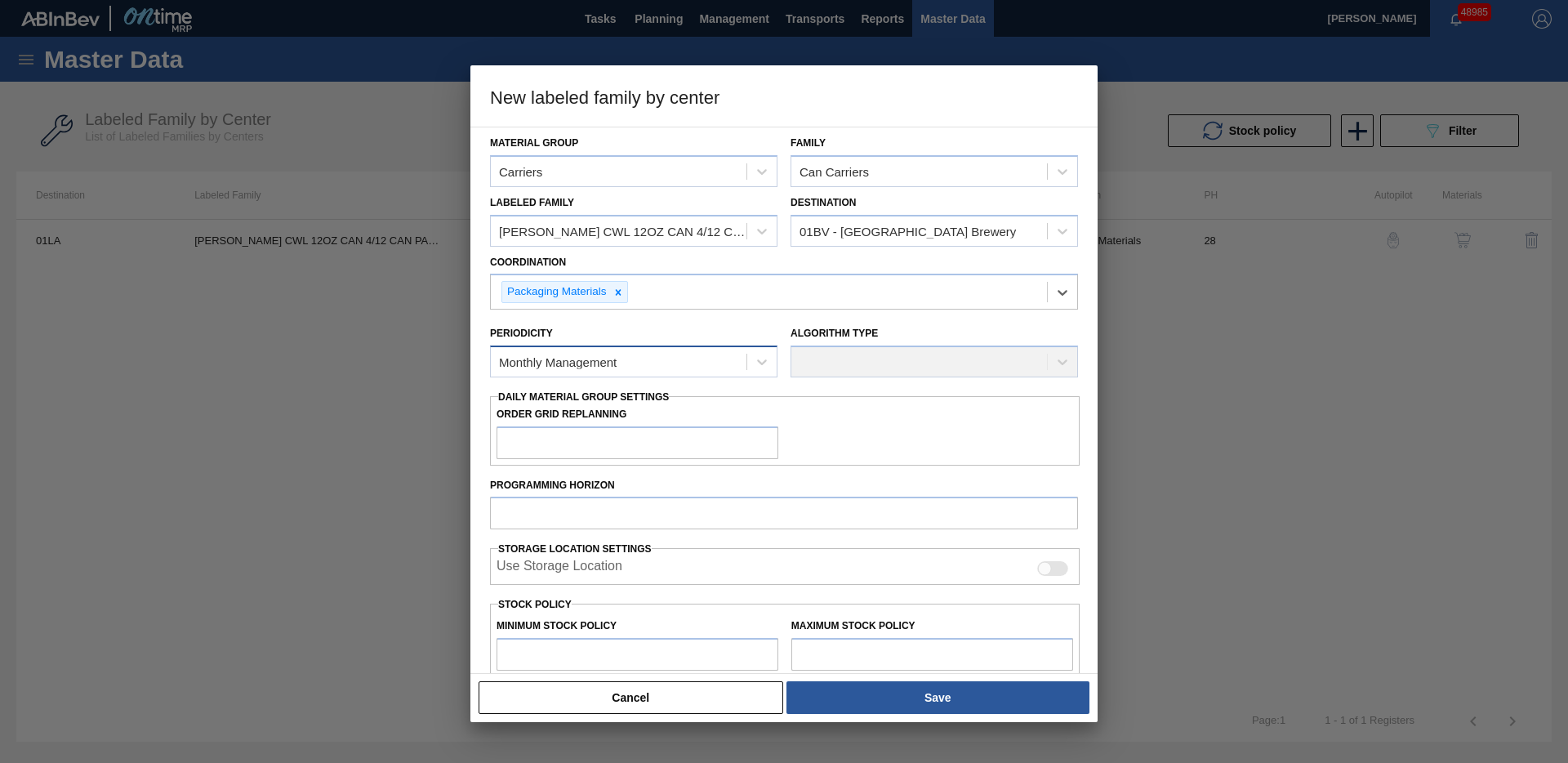
click at [586, 358] on div "Monthly Management" at bounding box center [557, 362] width 117 height 14
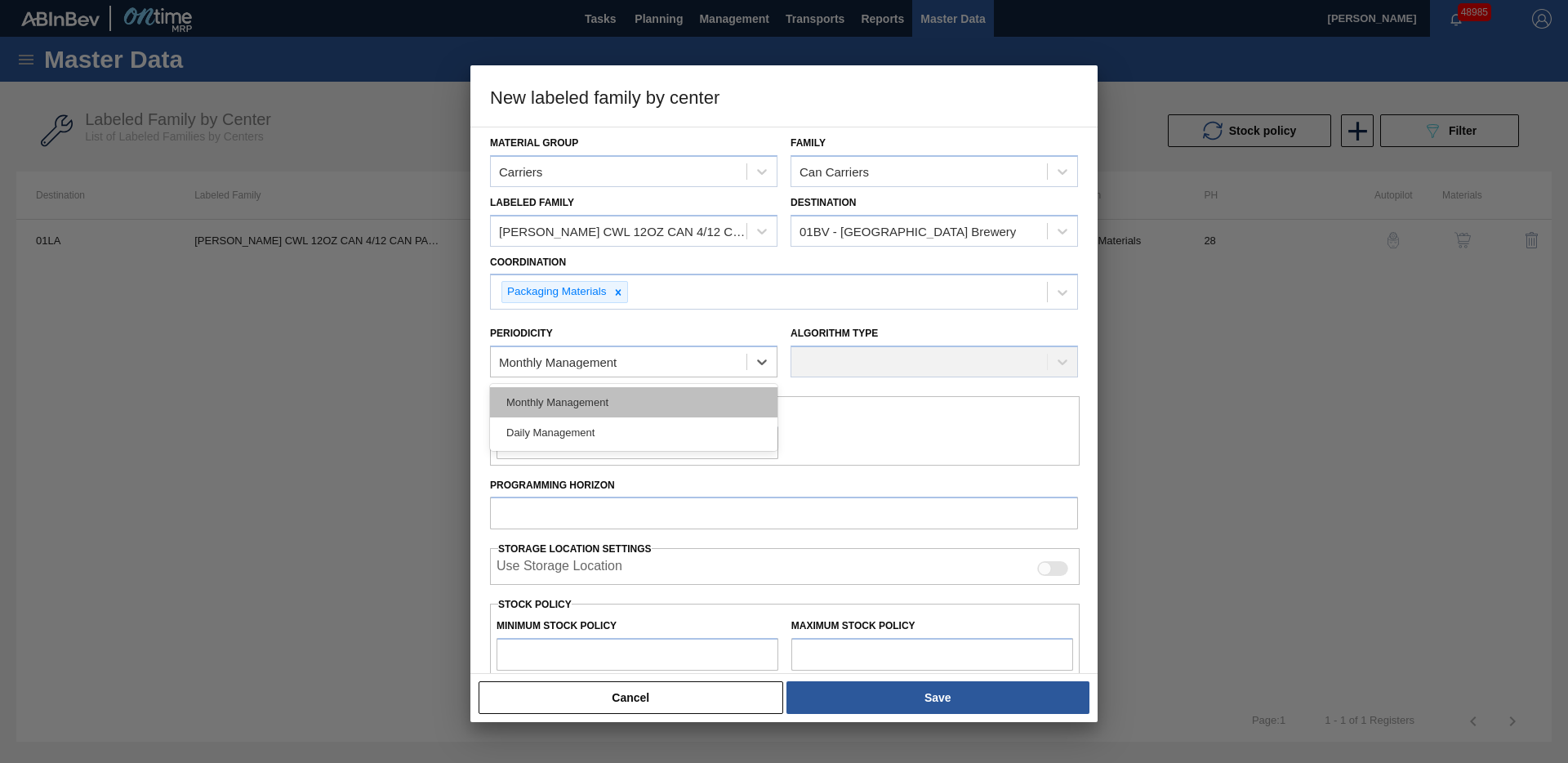
click at [576, 397] on div "Monthly Management" at bounding box center [633, 402] width 288 height 30
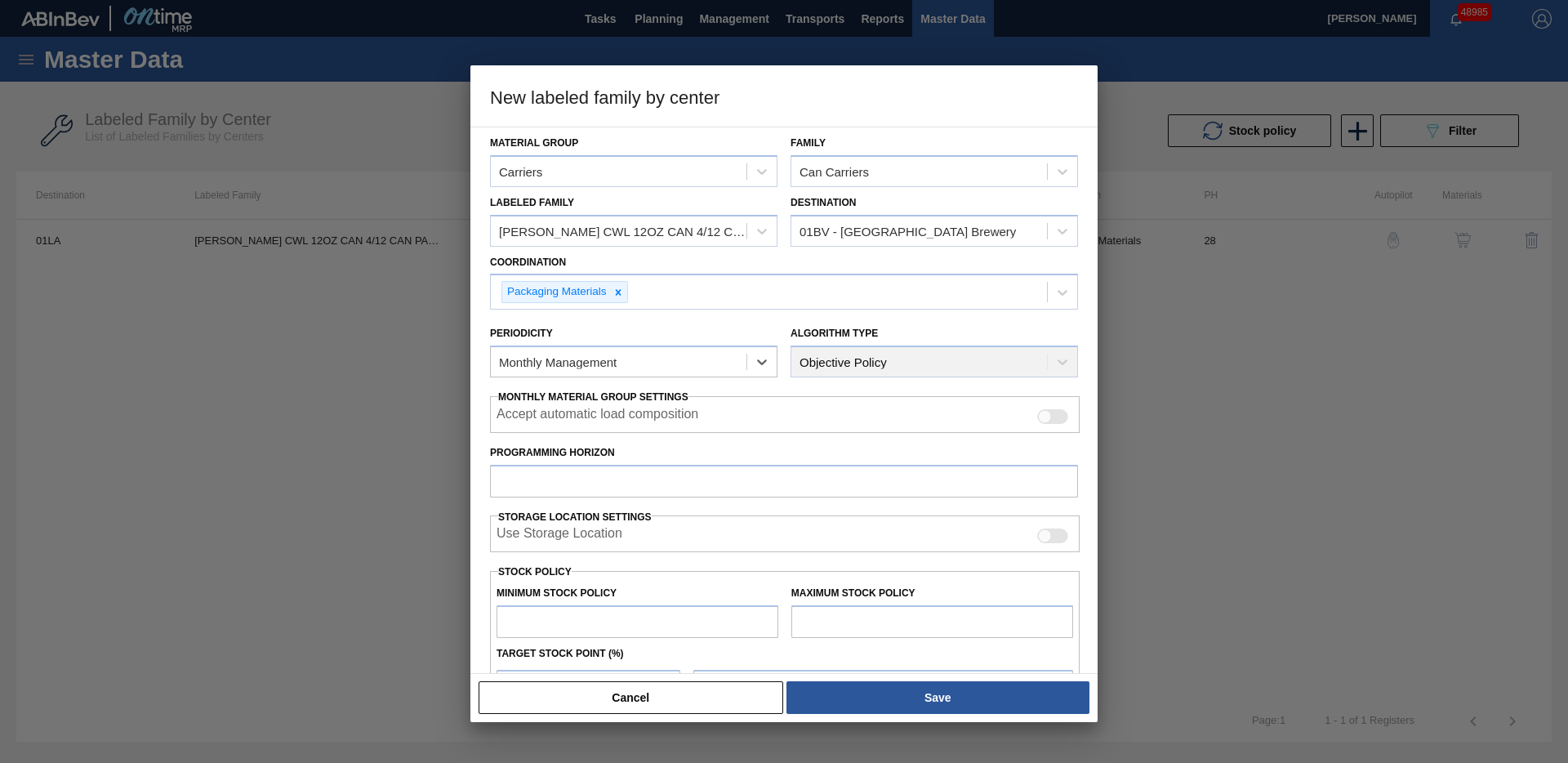
click at [582, 500] on div "Material Group Carriers Family Can Carriers Labeled Family [PERSON_NAME] CWL 12…" at bounding box center [784, 475] width 588 height 696
drag, startPoint x: 583, startPoint y: 487, endPoint x: 599, endPoint y: 479, distance: 17.9
click at [584, 487] on input "Programming Horizon" at bounding box center [784, 481] width 588 height 33
type input "28"
click at [598, 636] on input "text" at bounding box center [638, 622] width 281 height 33
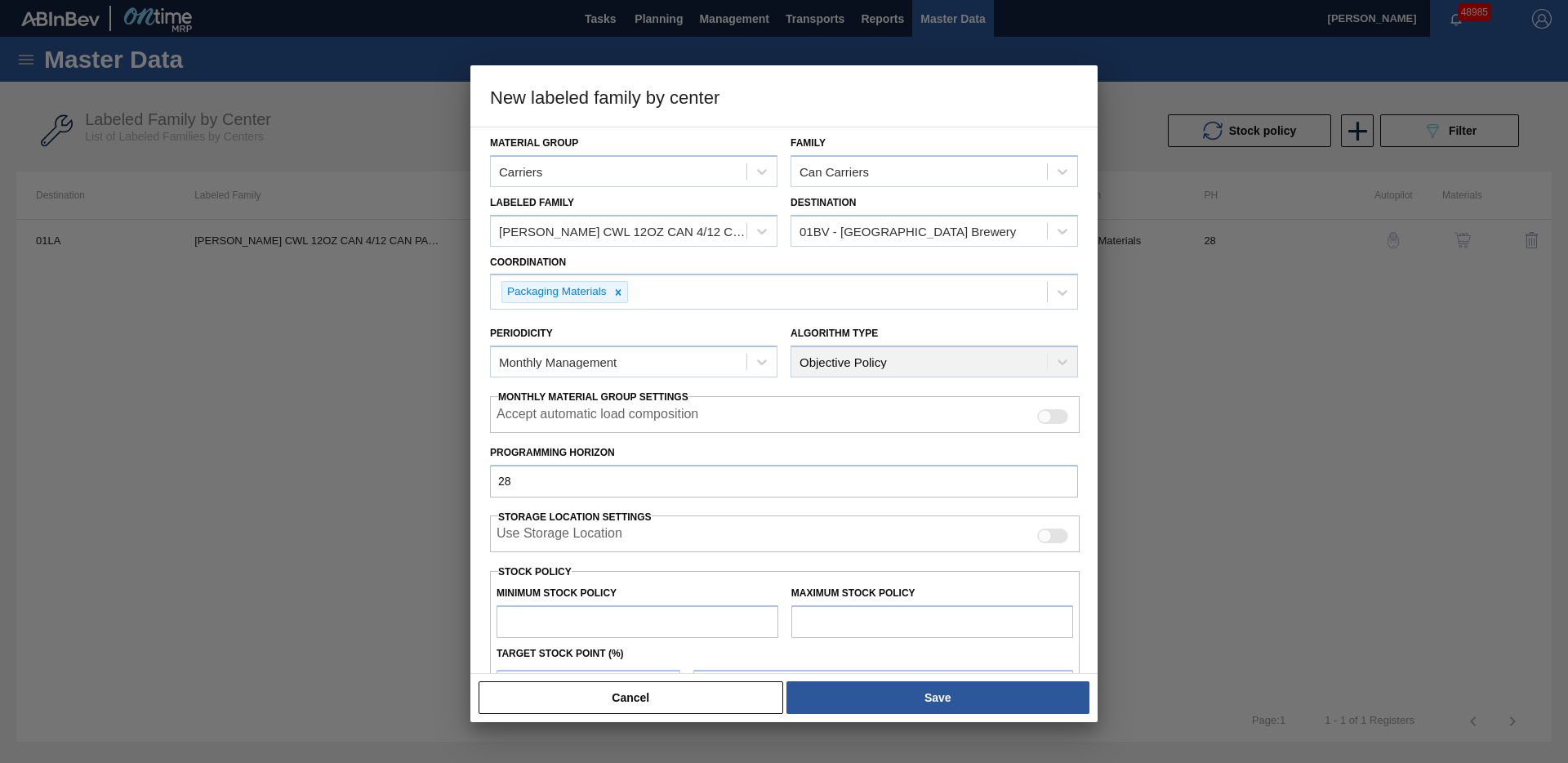
type input "0"
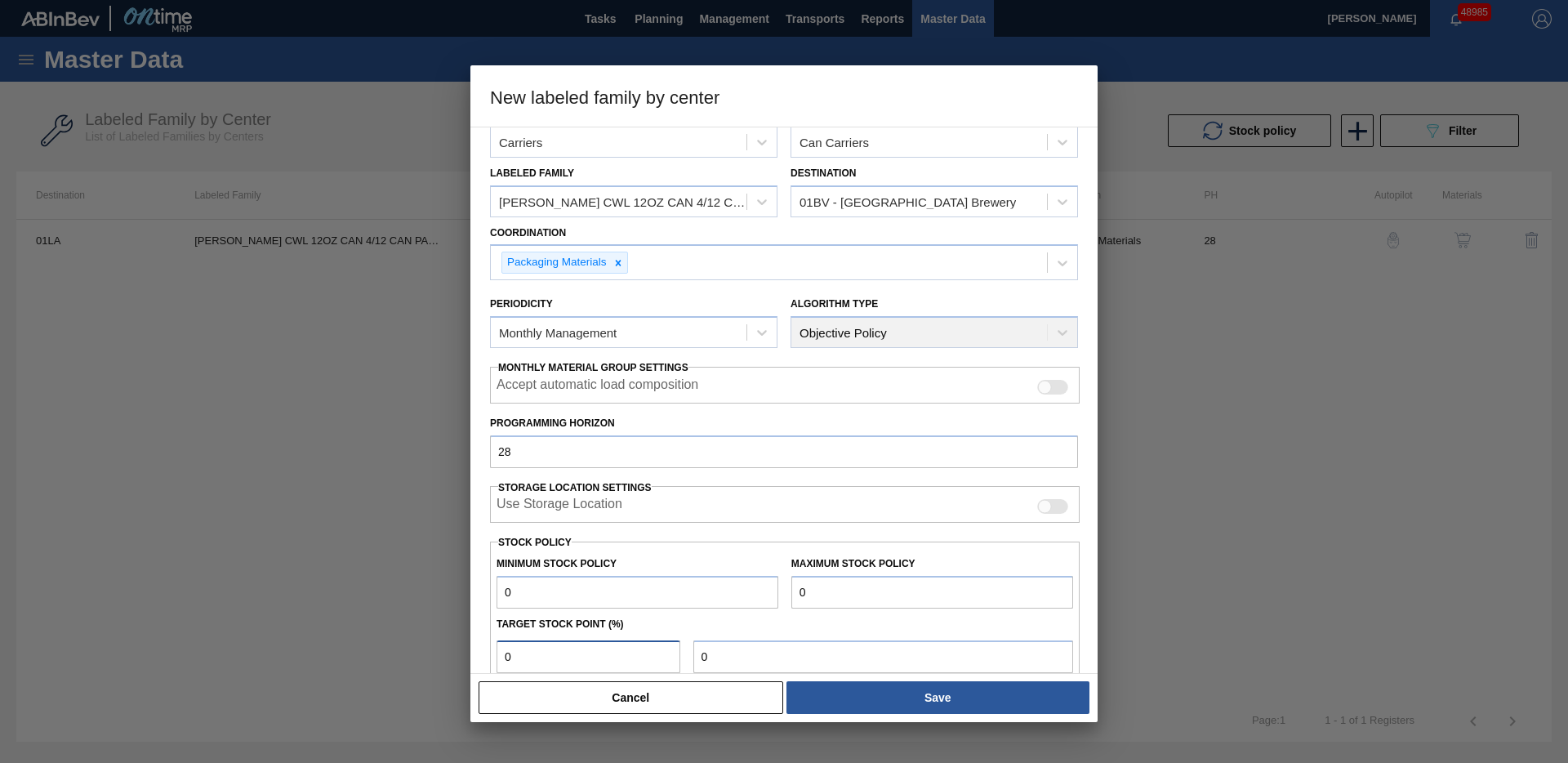
type input "0"
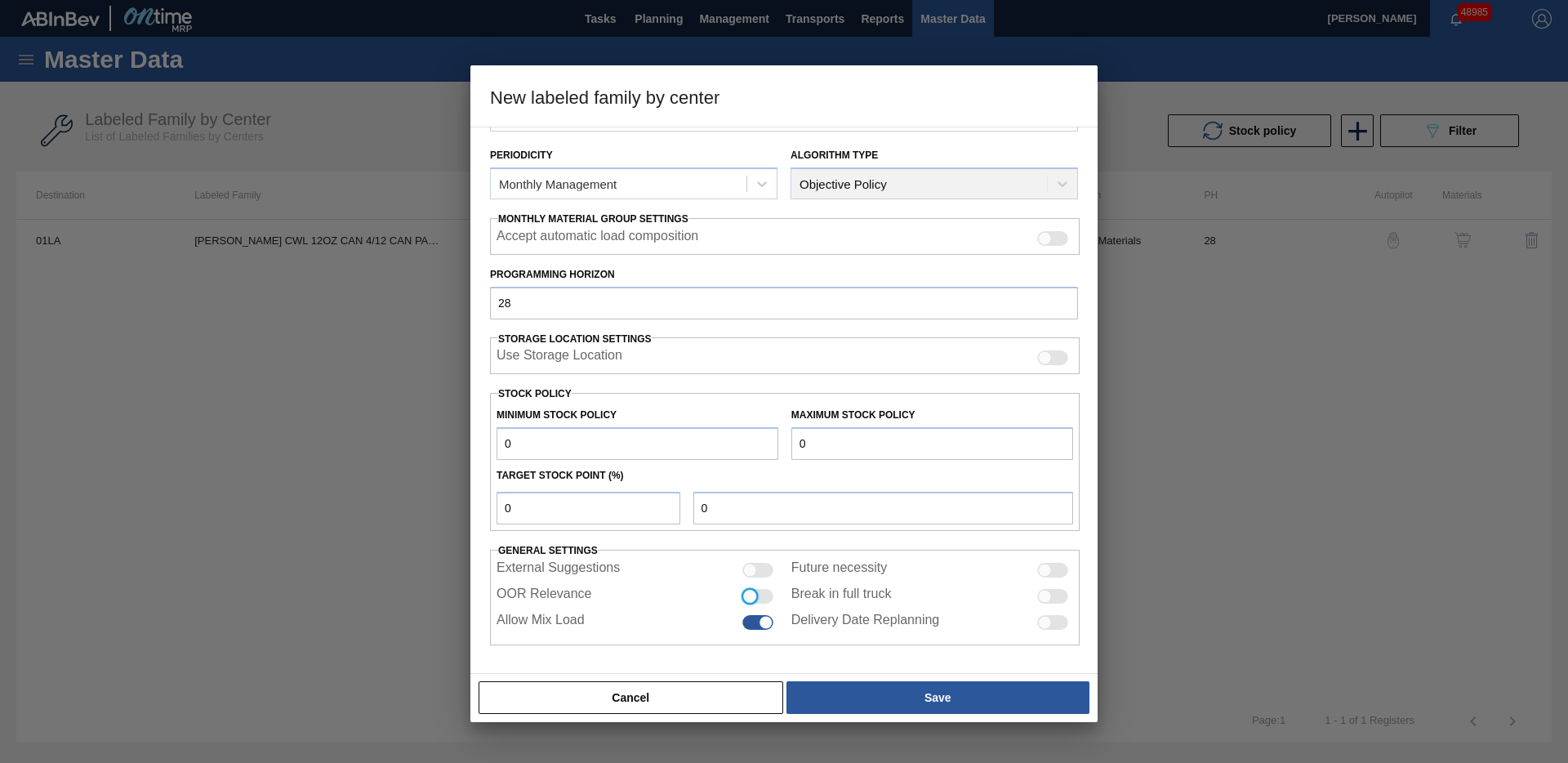
click at [742, 603] on input "OOR Relevance" at bounding box center [742, 603] width 1 height 1
checkbox input "true"
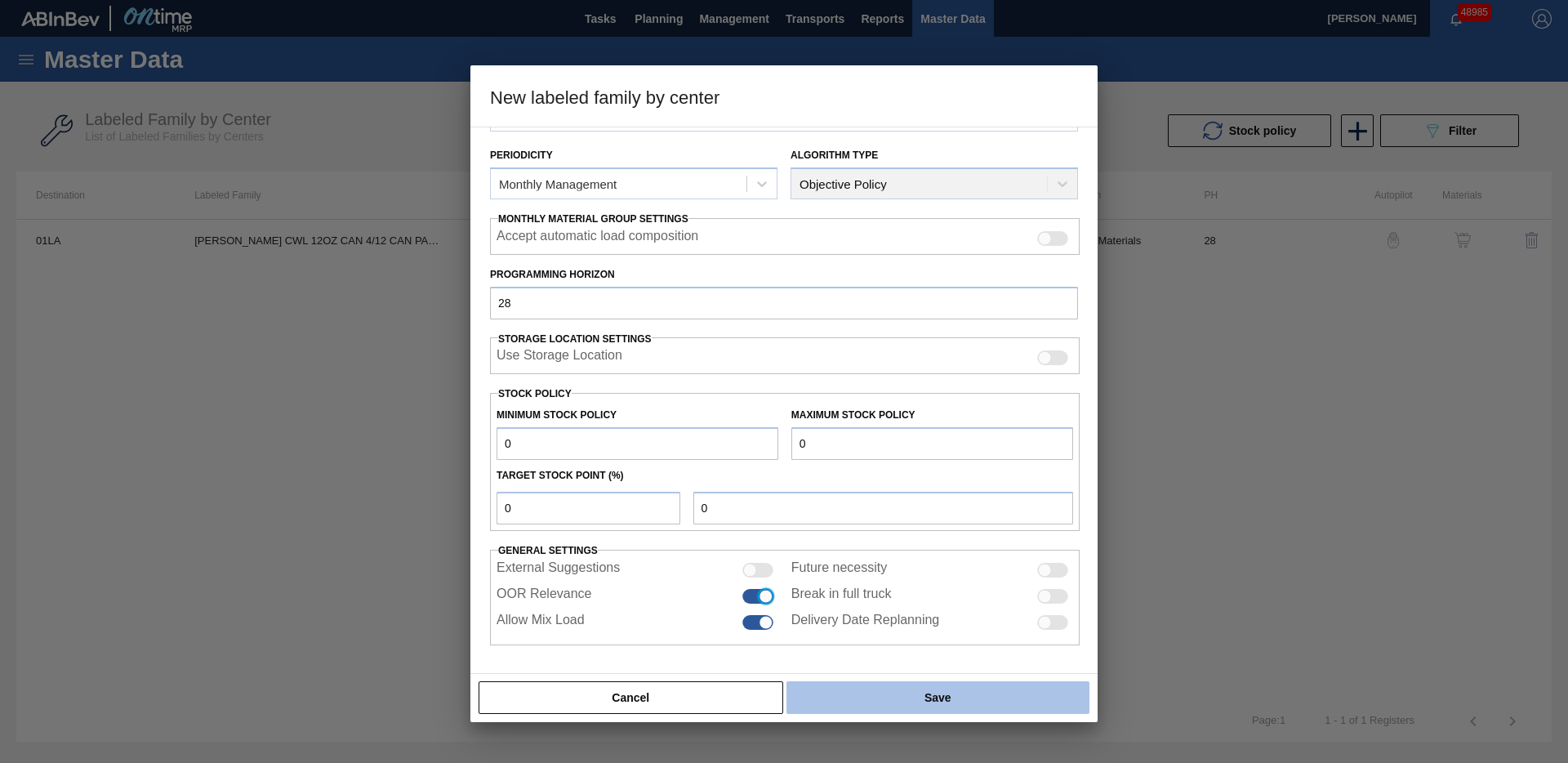
click at [969, 703] on button "Save" at bounding box center [937, 698] width 303 height 33
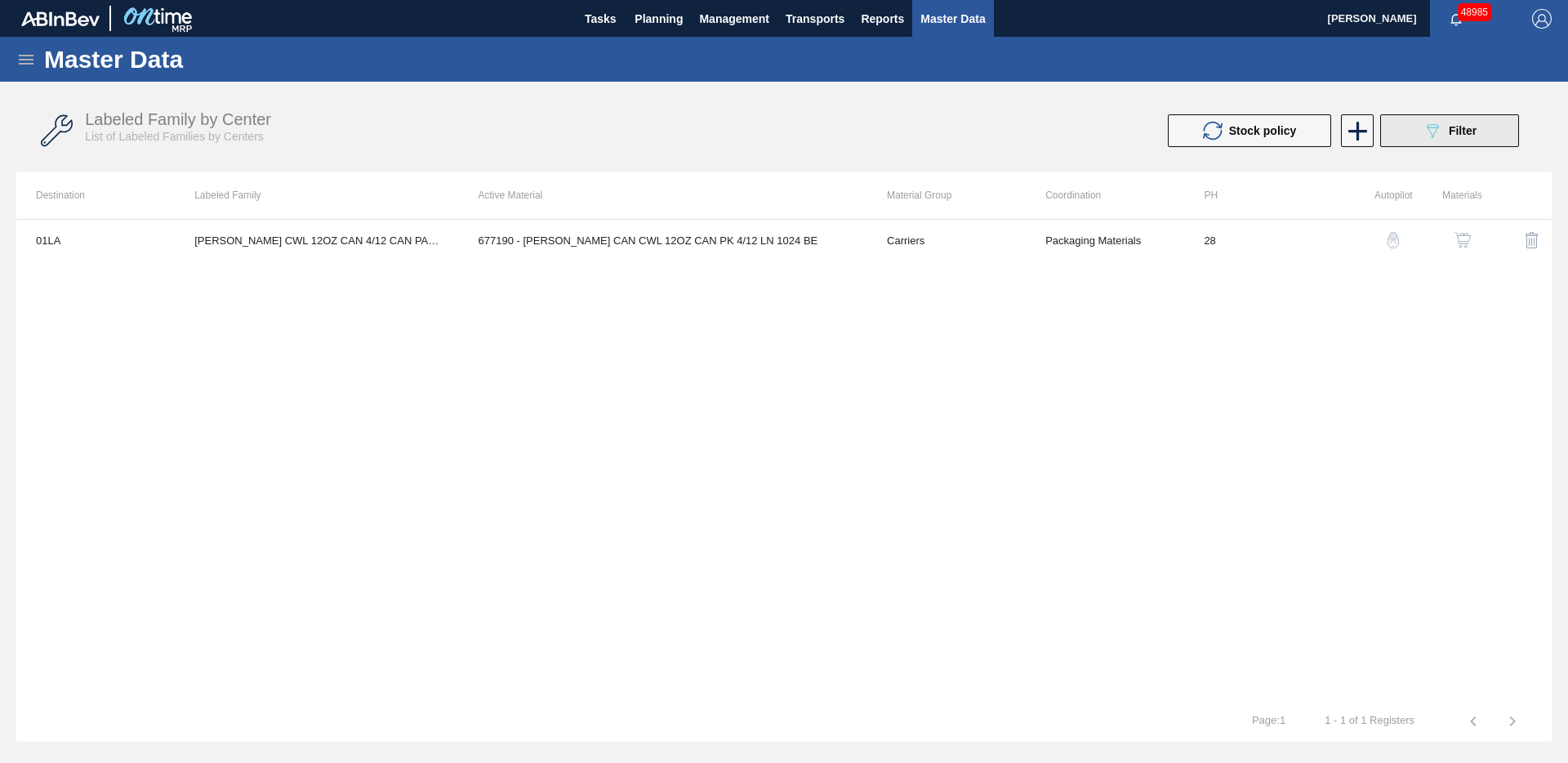
click at [1459, 121] on div "089F7B8B-B2A5-4AFE-B5C0-19BA573D28AC Filter" at bounding box center [1450, 130] width 54 height 20
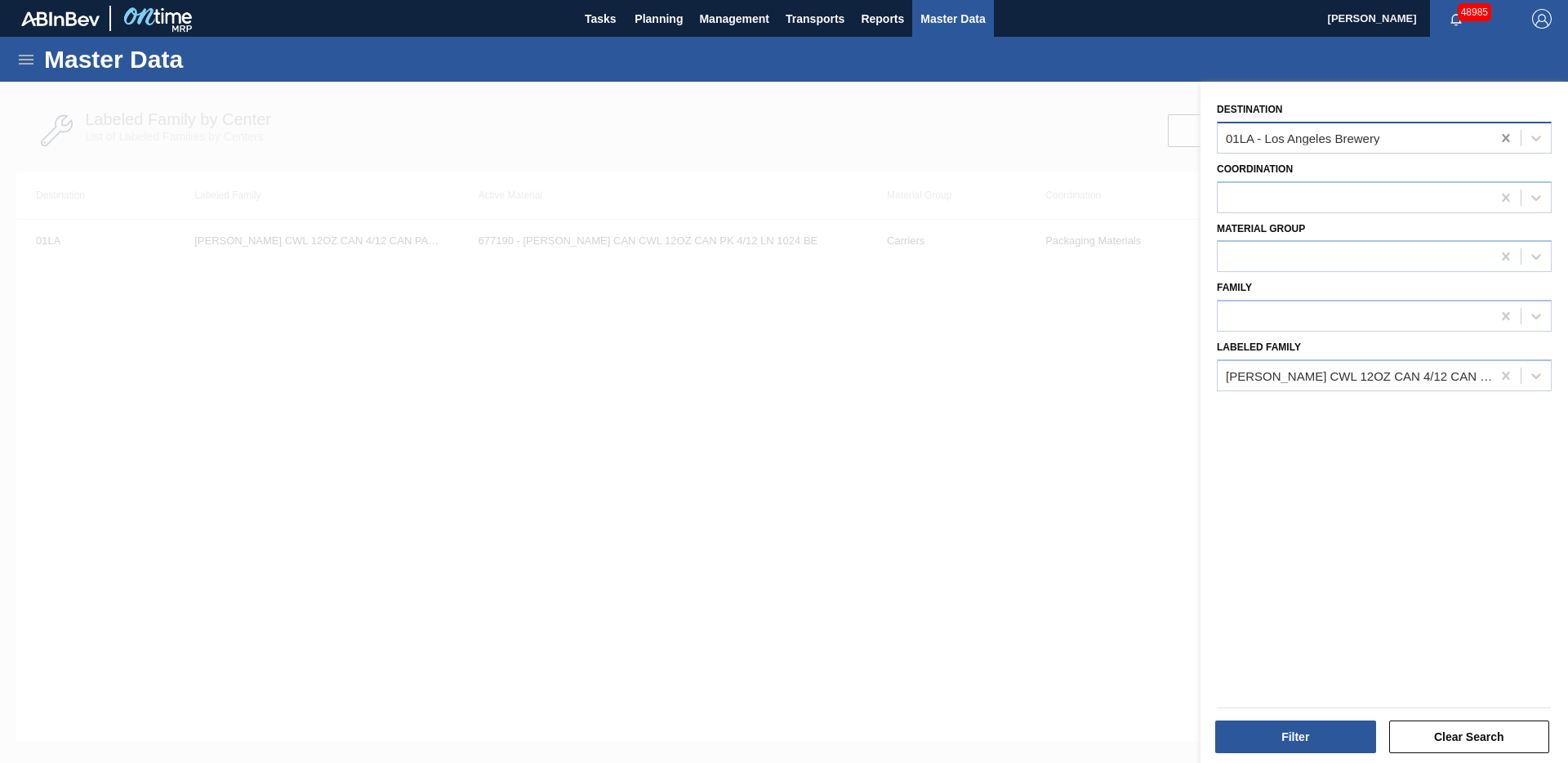
click at [1503, 136] on icon at bounding box center [1505, 137] width 17 height 17
click at [1295, 730] on button "Filter" at bounding box center [1295, 737] width 161 height 33
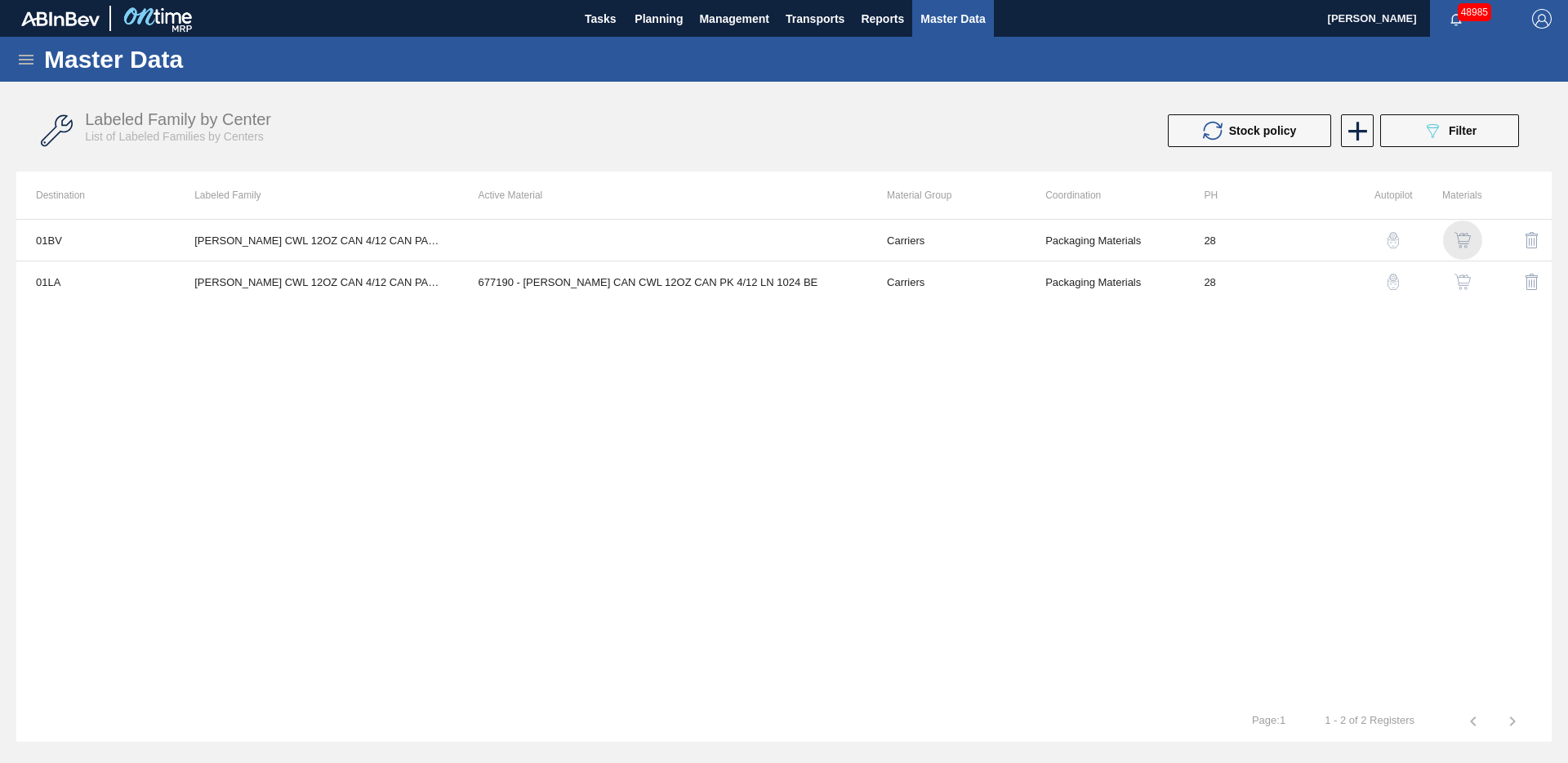
click at [1465, 239] on img "button" at bounding box center [1462, 240] width 17 height 17
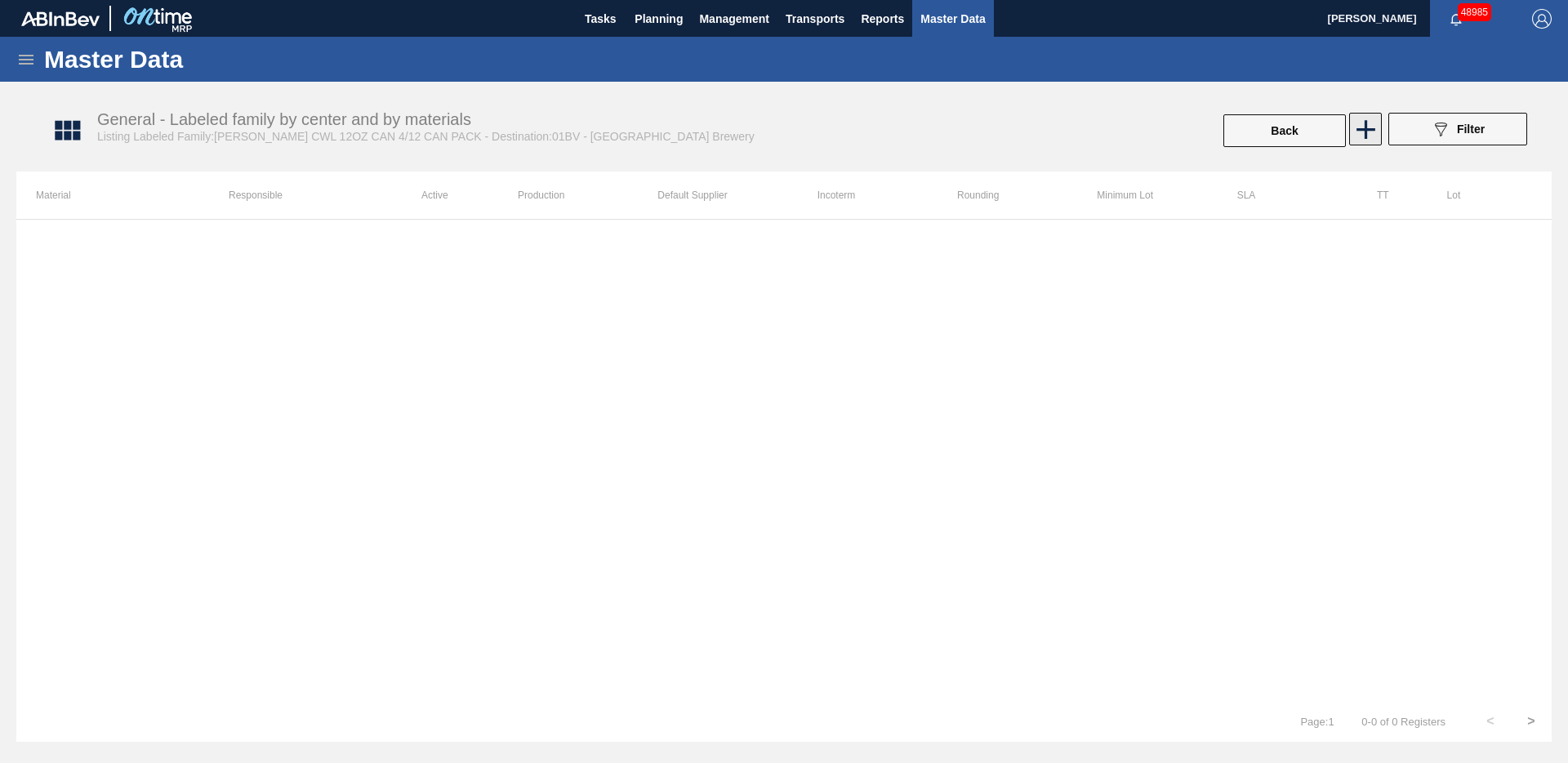
click at [1357, 129] on icon at bounding box center [1366, 129] width 19 height 19
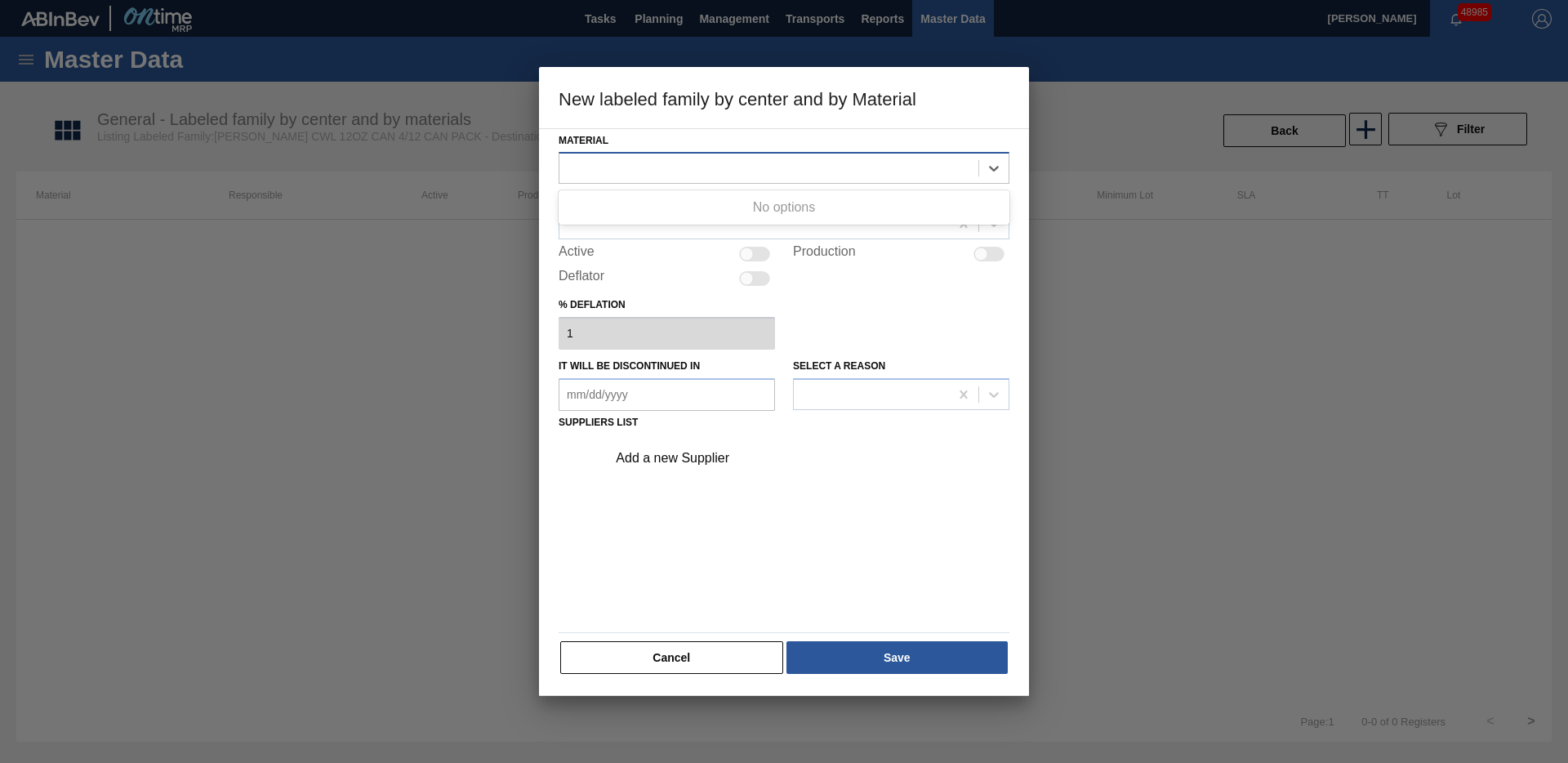
click at [613, 166] on div at bounding box center [769, 168] width 419 height 23
click at [987, 164] on icon at bounding box center [994, 168] width 17 height 17
drag, startPoint x: 989, startPoint y: 166, endPoint x: 970, endPoint y: 173, distance: 20.2
click at [988, 167] on icon at bounding box center [994, 168] width 17 height 17
click at [665, 656] on button "Cancel" at bounding box center [672, 658] width 223 height 33
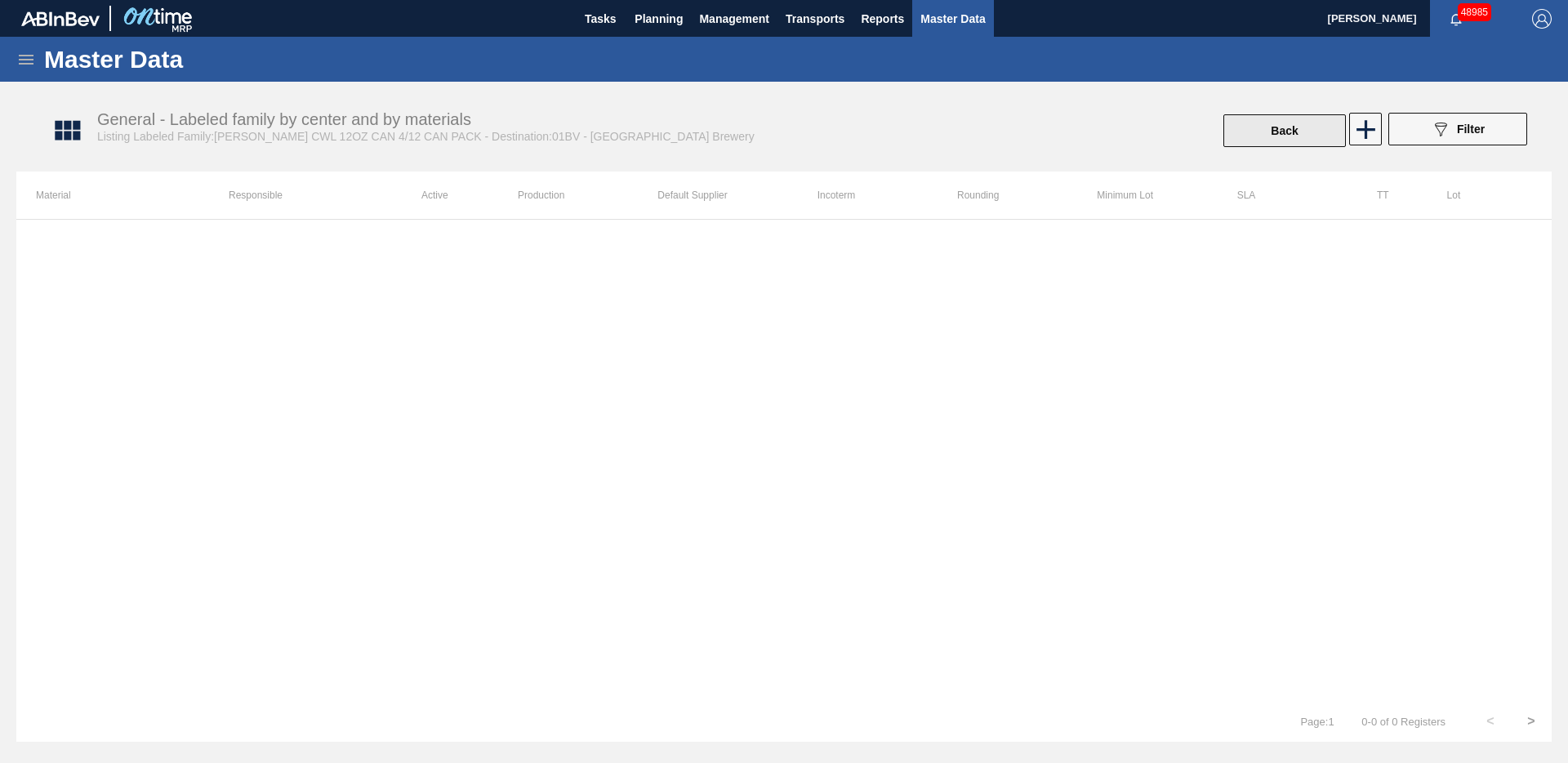
click at [1277, 132] on button "Back" at bounding box center [1284, 131] width 122 height 33
